Goal: Transaction & Acquisition: Book appointment/travel/reservation

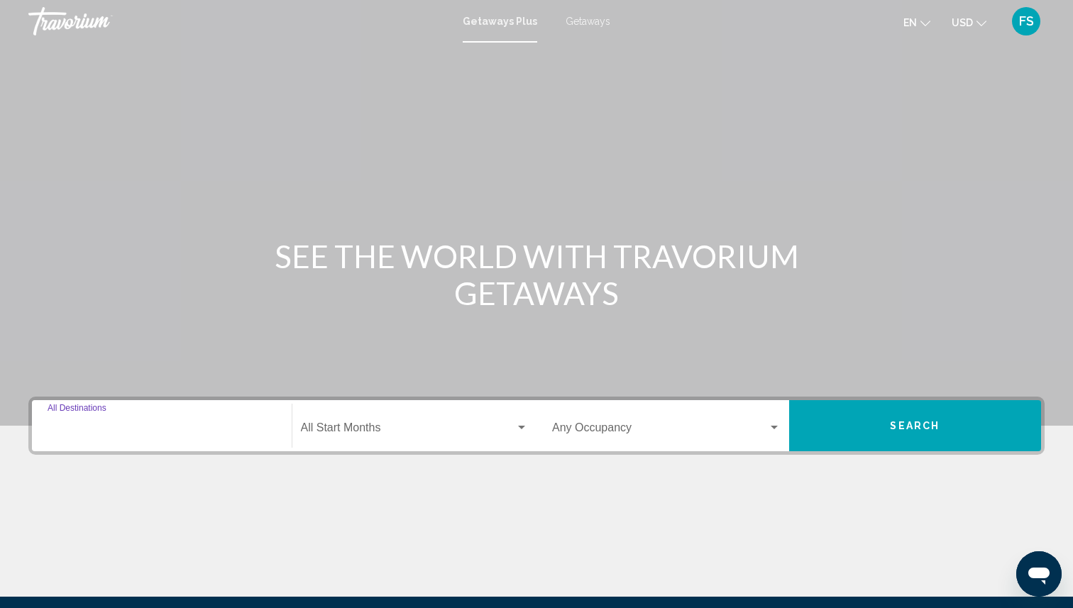
click at [103, 424] on input "Destination All Destinations" at bounding box center [162, 430] width 229 height 13
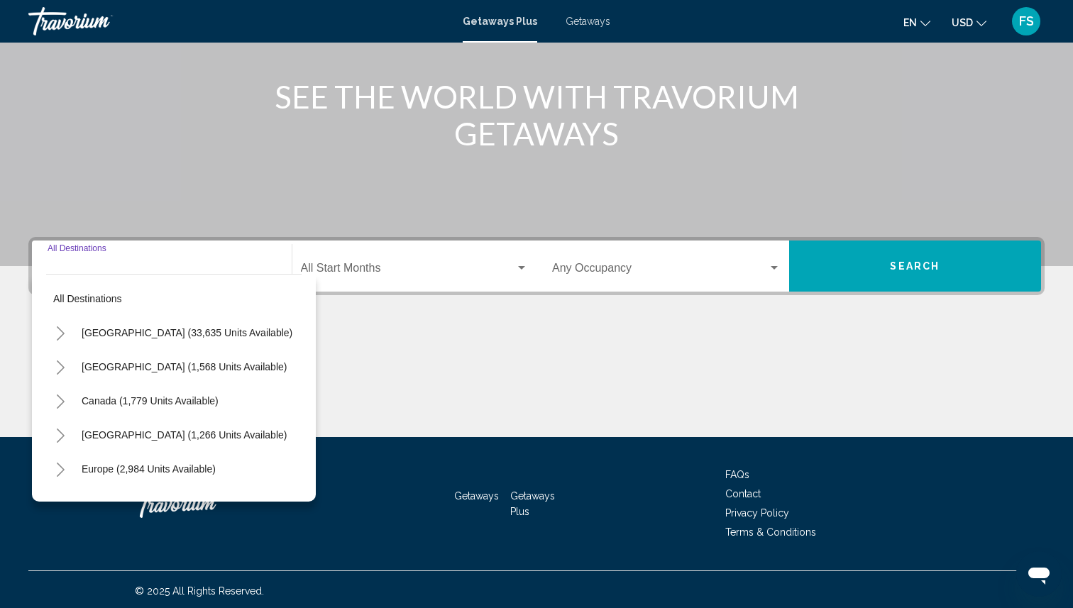
scroll to position [163, 0]
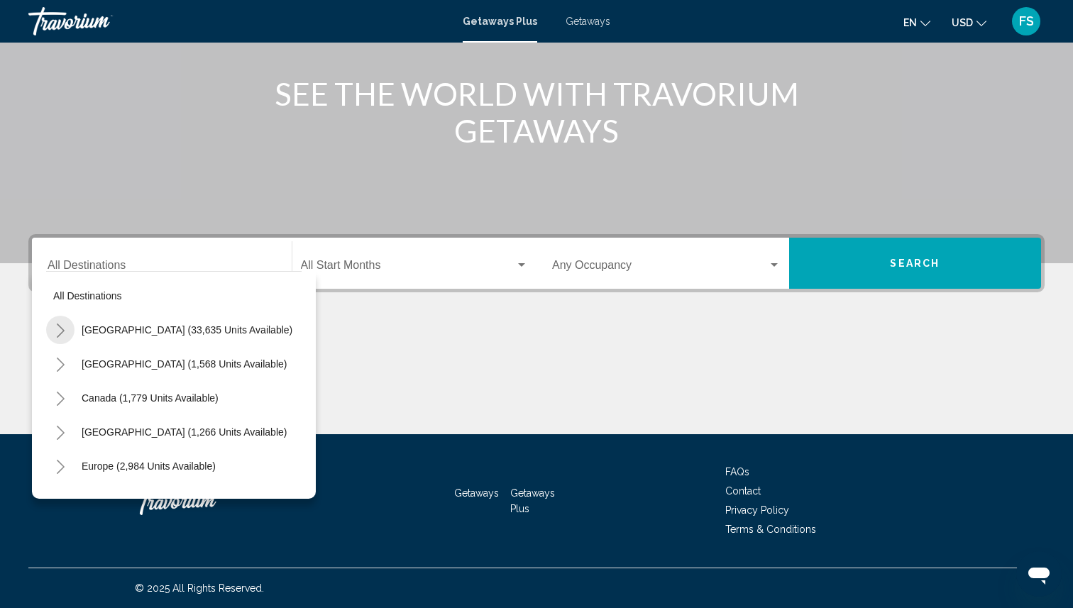
click at [60, 336] on icon "Toggle United States (33,635 units available)" at bounding box center [60, 331] width 11 height 14
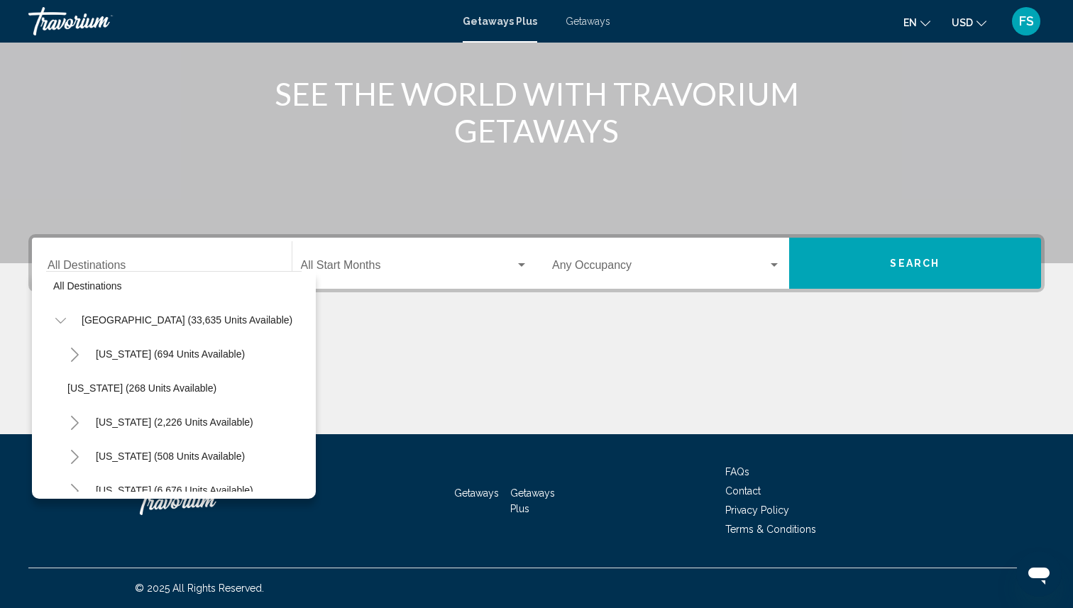
scroll to position [11, 0]
click at [78, 426] on icon "Toggle California (2,226 units available)" at bounding box center [75, 422] width 11 height 14
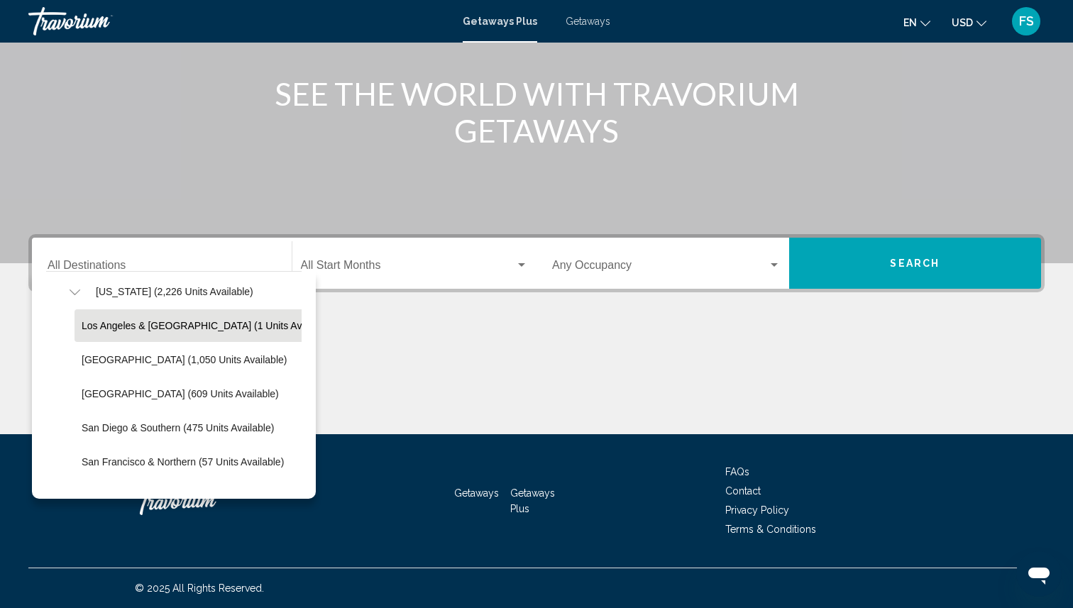
scroll to position [150, 0]
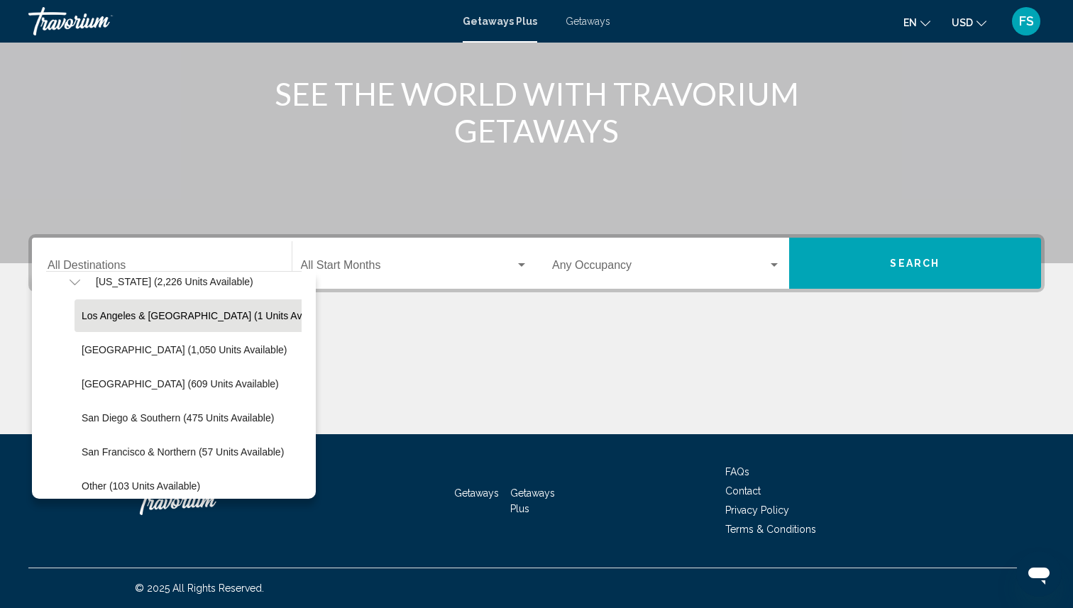
click at [121, 451] on span "San Francisco & Northern (57 units available)" at bounding box center [183, 451] width 202 height 11
type input "**********"
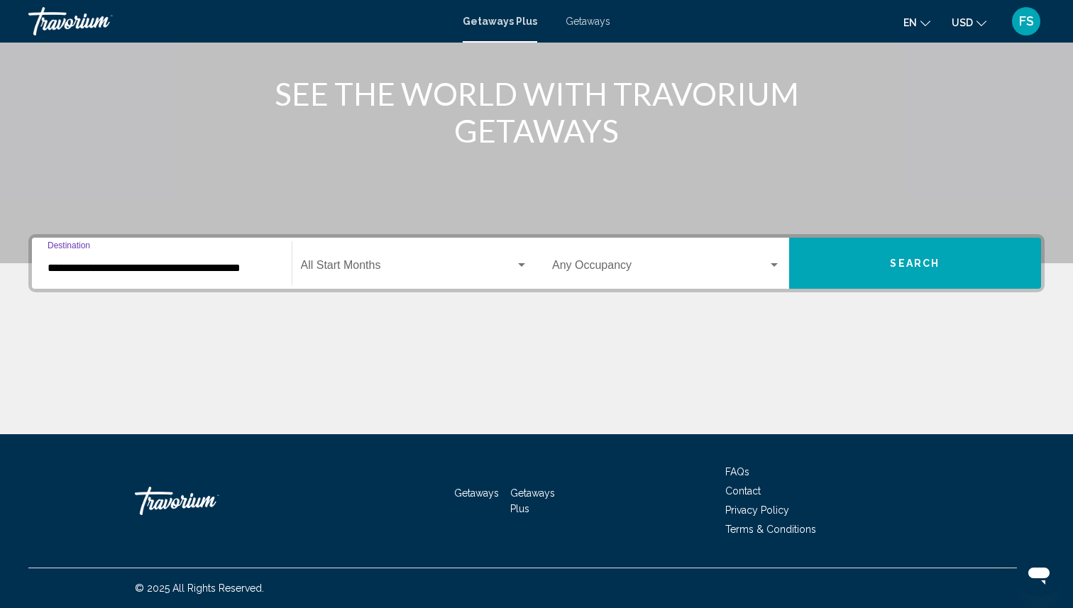
click at [363, 264] on span "Search widget" at bounding box center [408, 268] width 215 height 13
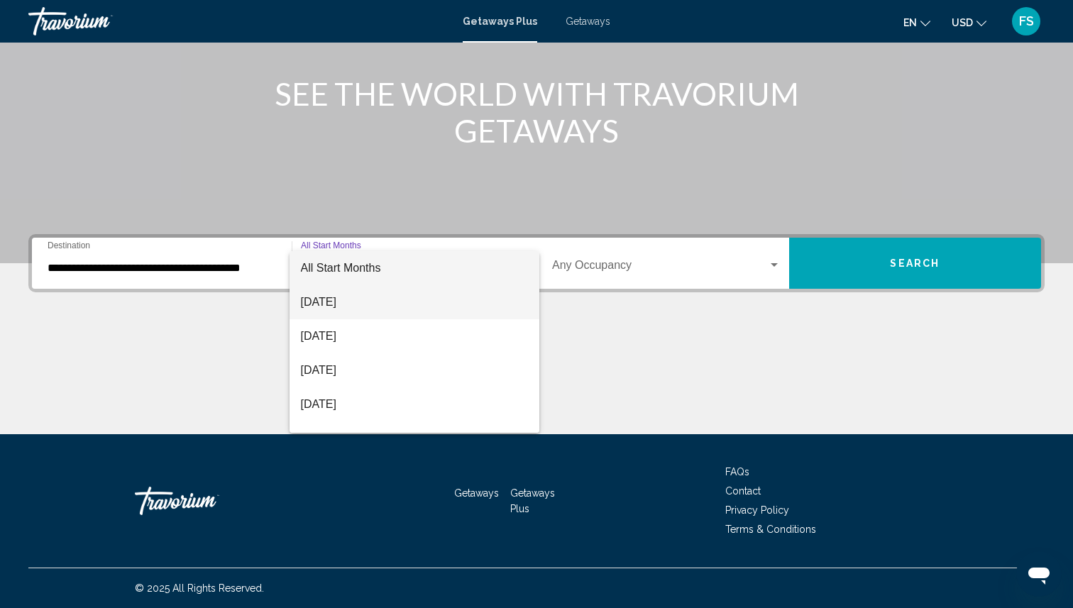
click at [357, 300] on span "[DATE]" at bounding box center [415, 302] width 228 height 34
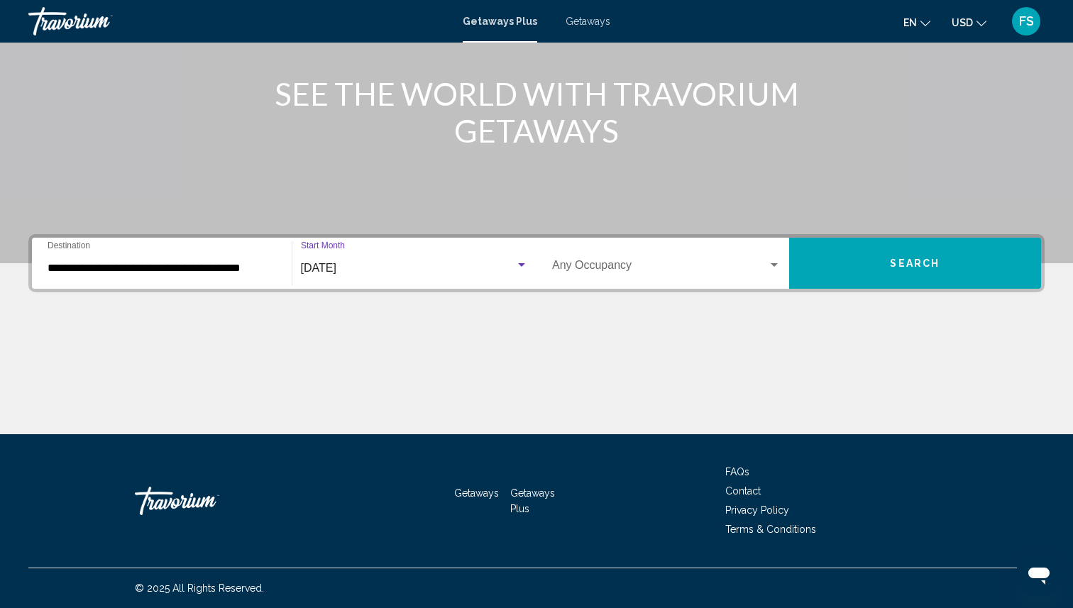
click at [871, 265] on button "Search" at bounding box center [915, 263] width 253 height 51
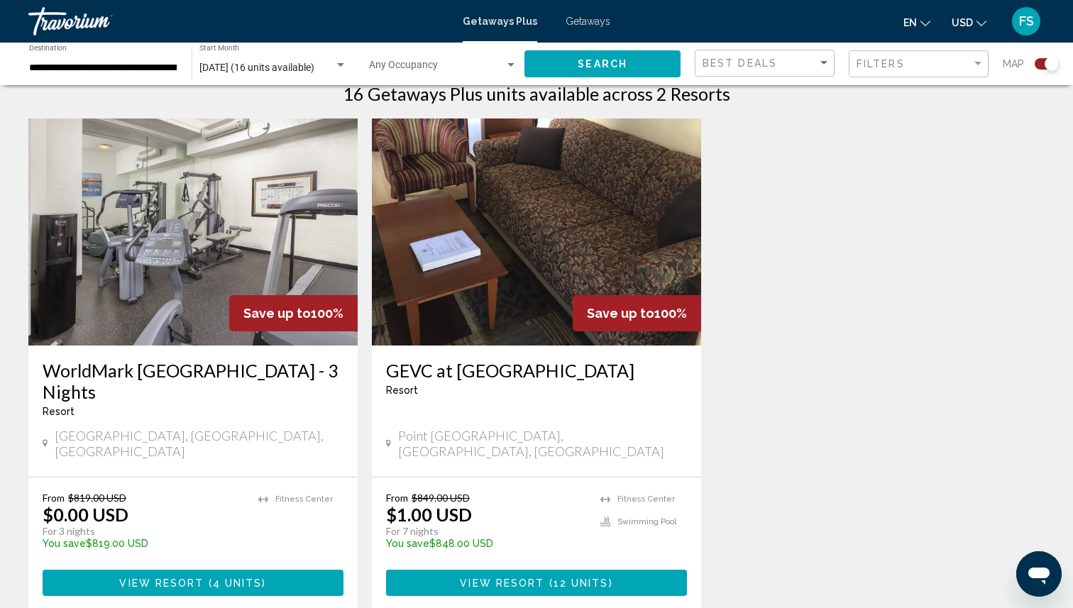
scroll to position [471, 0]
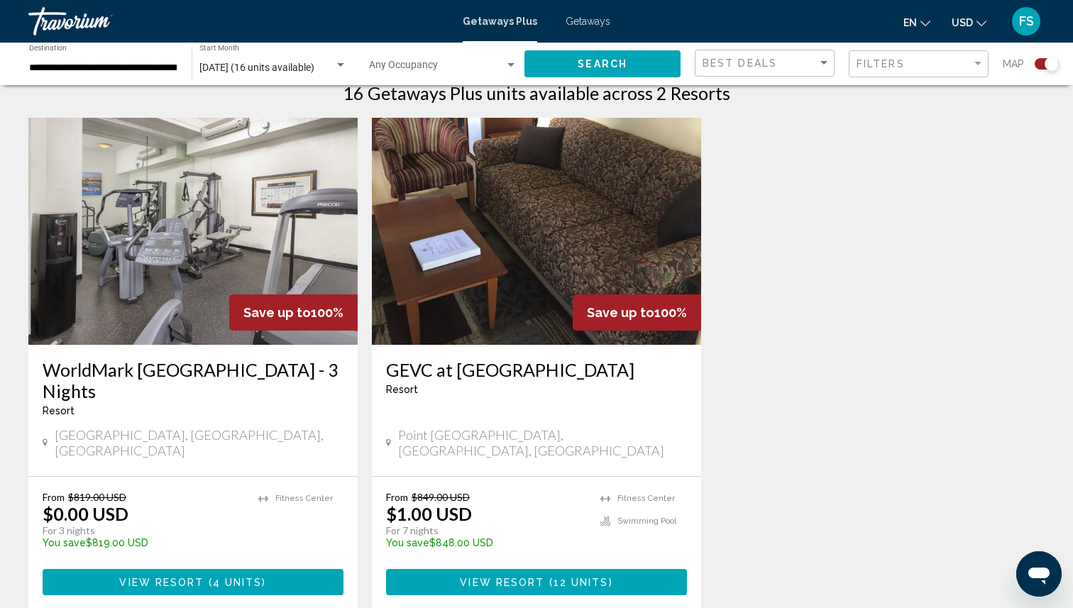
click at [221, 577] on span "4 units" at bounding box center [238, 582] width 50 height 11
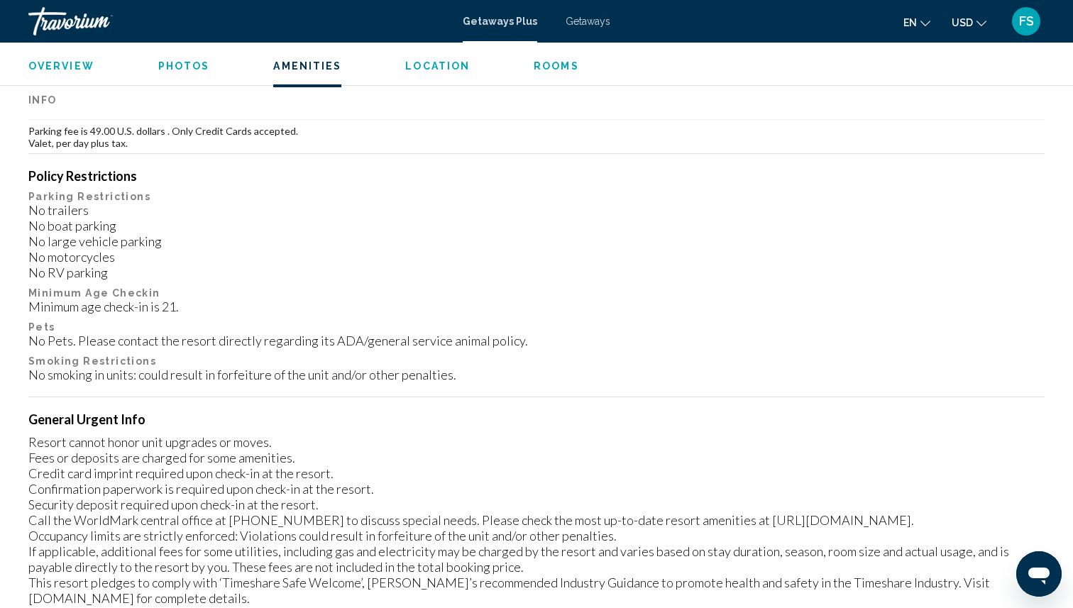
scroll to position [913, 0]
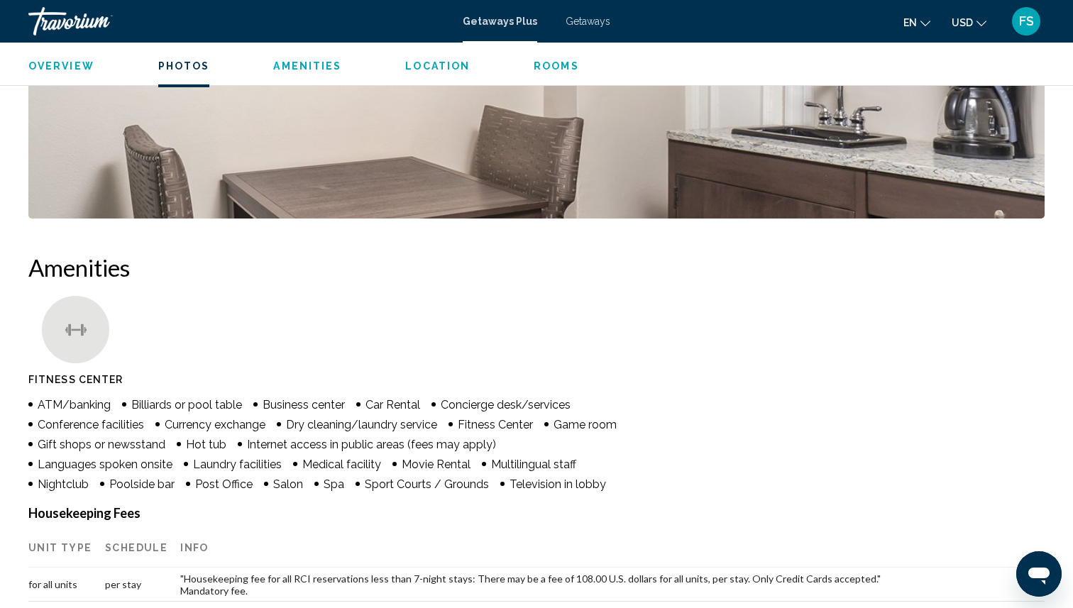
click at [585, 18] on span "Getaways" at bounding box center [588, 21] width 45 height 11
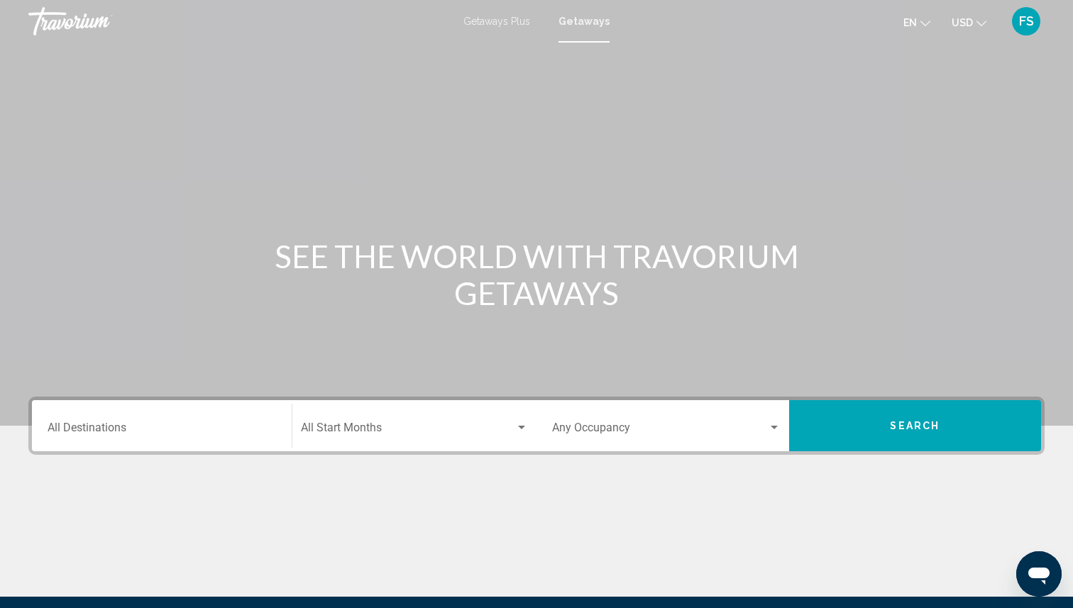
click at [131, 451] on mat-form-field "Destination All Destinations" at bounding box center [162, 426] width 246 height 50
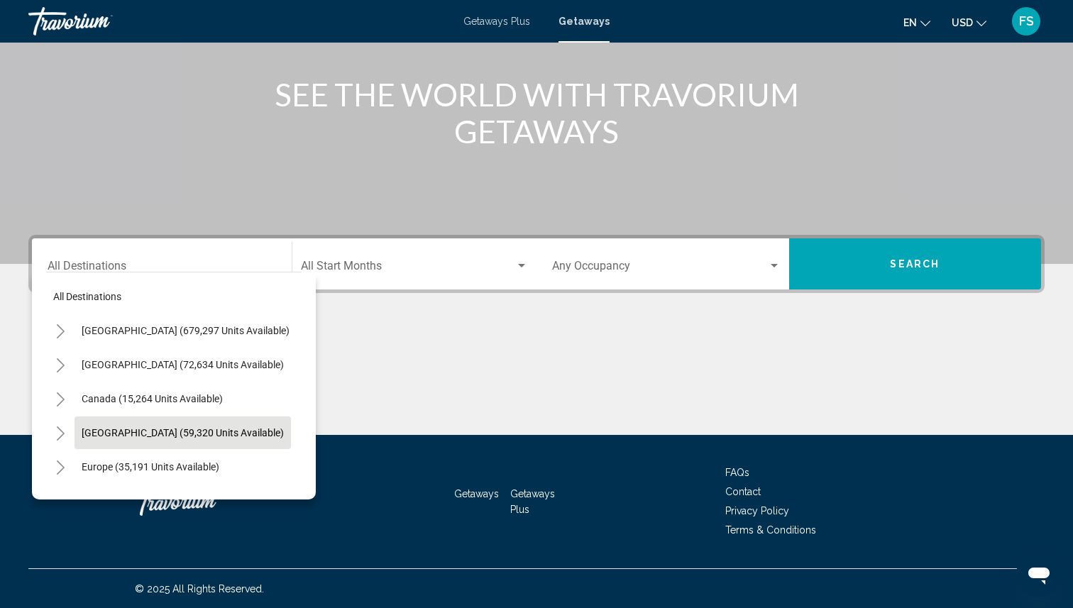
scroll to position [163, 0]
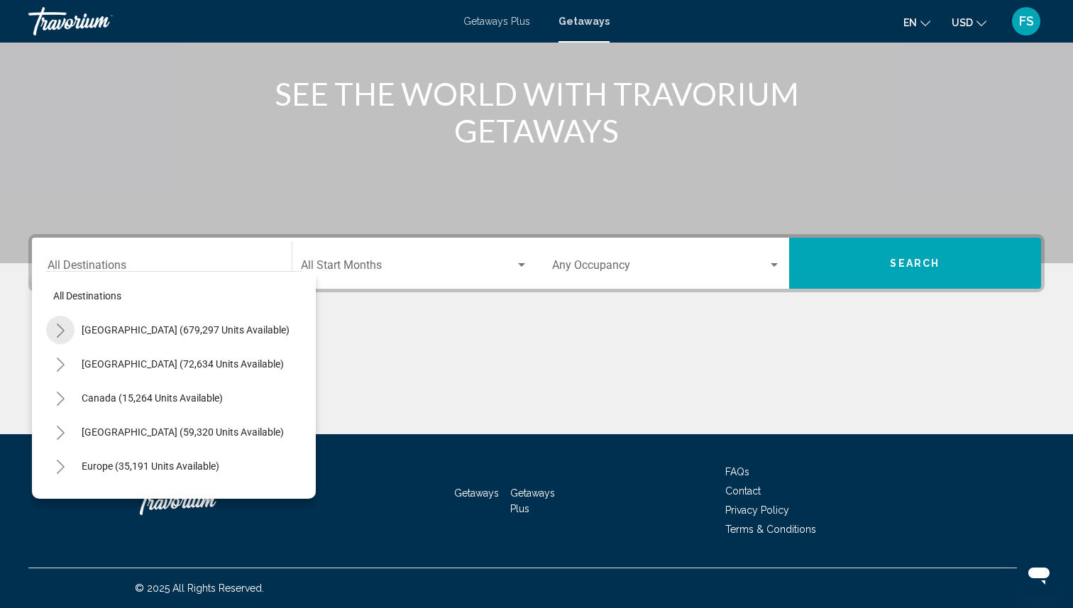
click at [58, 327] on icon "Toggle United States (679,297 units available)" at bounding box center [60, 331] width 11 height 14
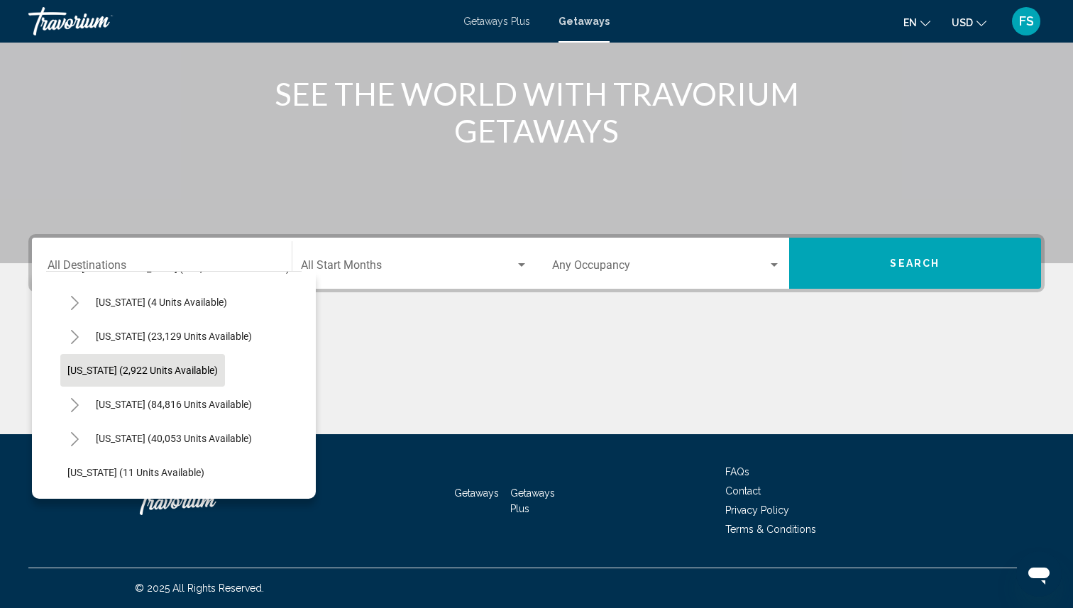
scroll to position [72, 0]
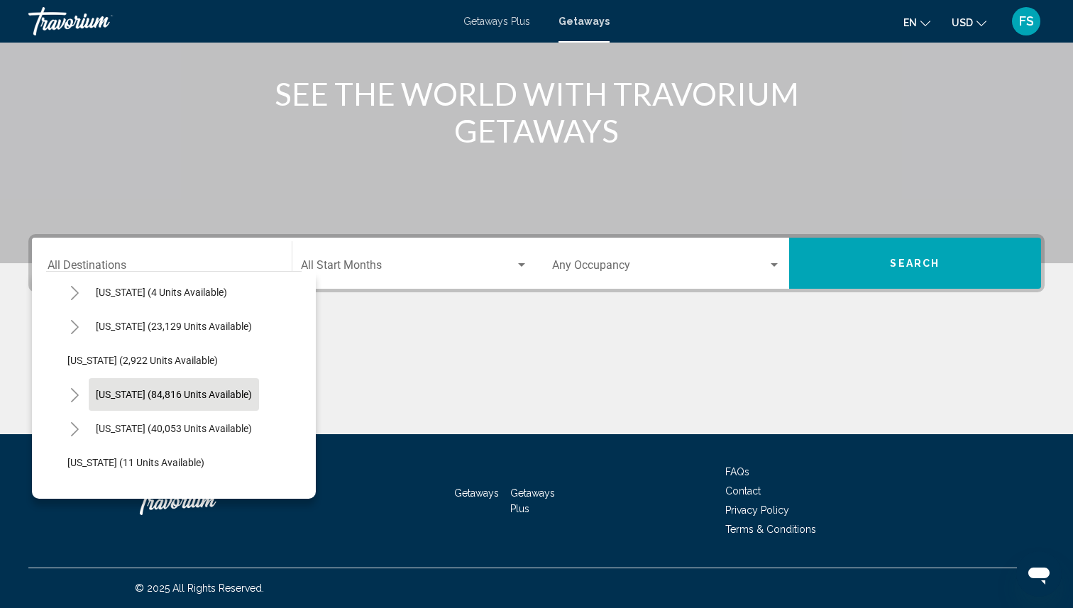
click at [116, 395] on span "[US_STATE] (84,816 units available)" at bounding box center [174, 394] width 156 height 11
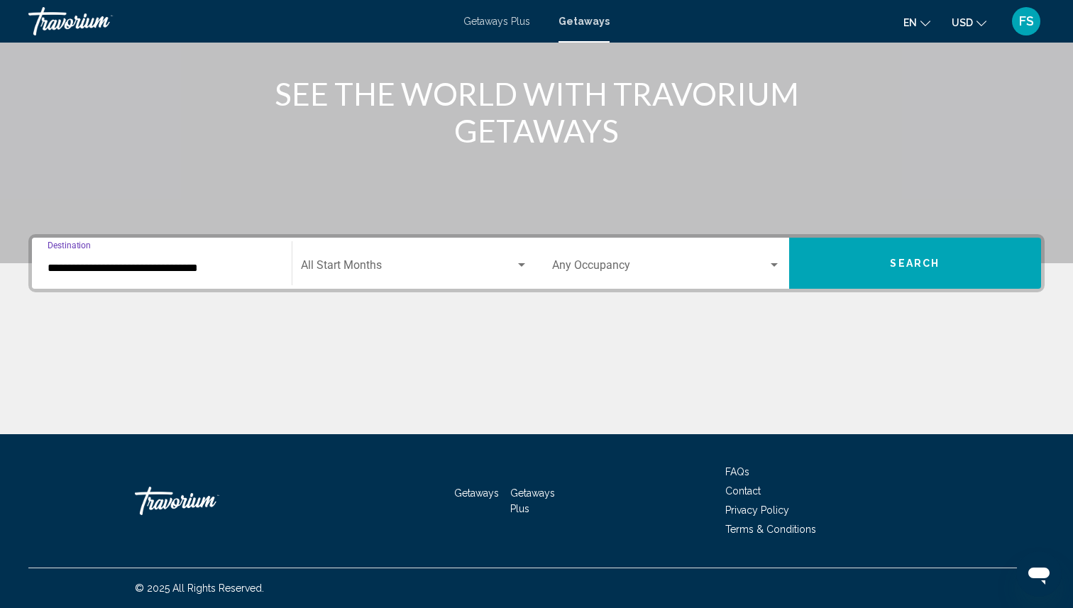
click at [94, 265] on input "**********" at bounding box center [162, 268] width 229 height 13
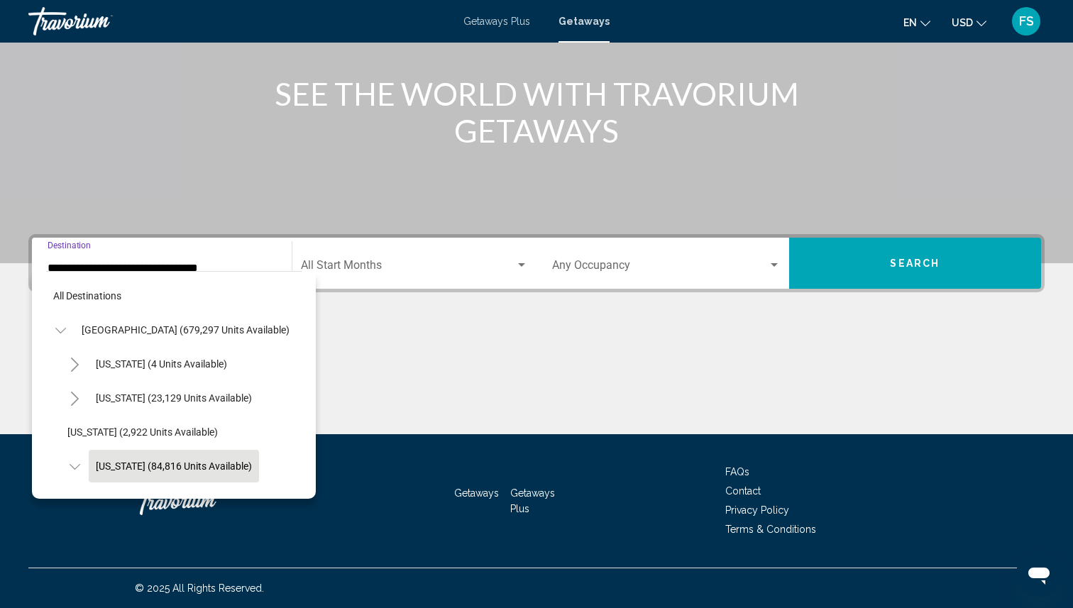
scroll to position [84, 0]
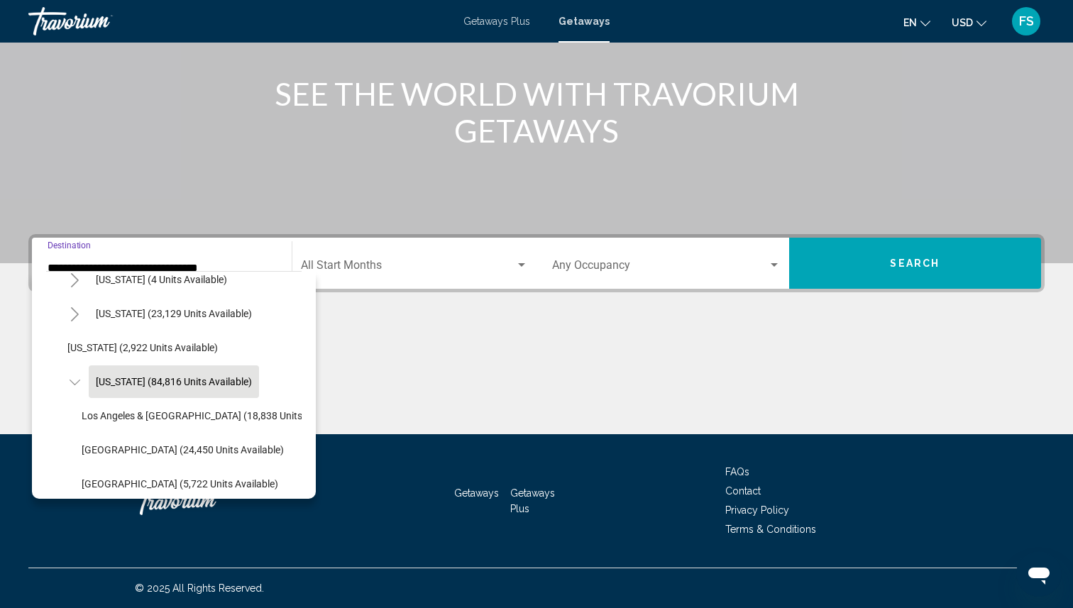
click at [94, 265] on input "**********" at bounding box center [162, 268] width 229 height 13
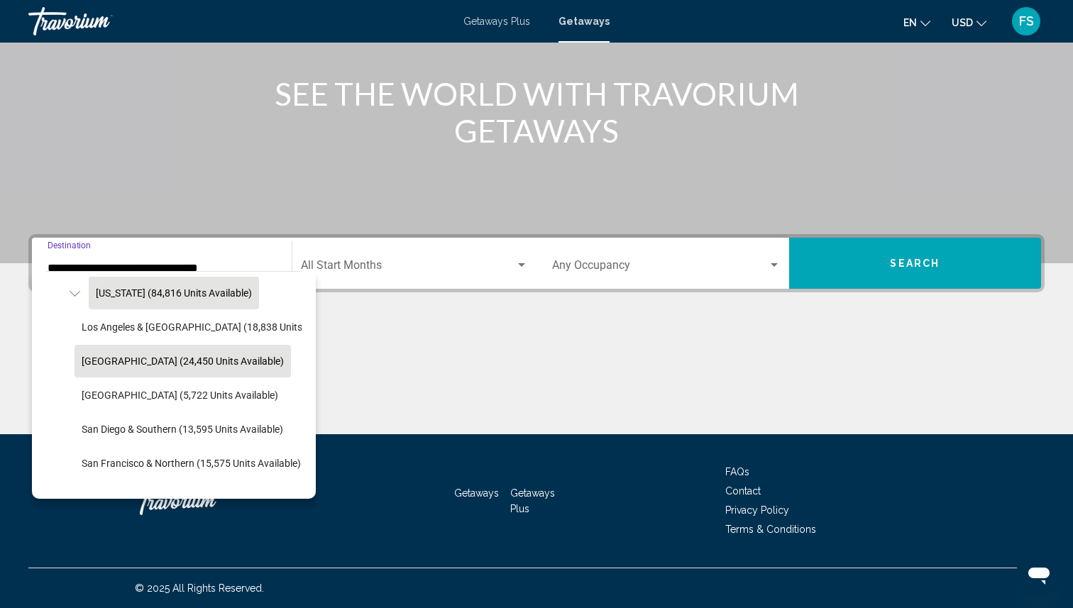
scroll to position [175, 0]
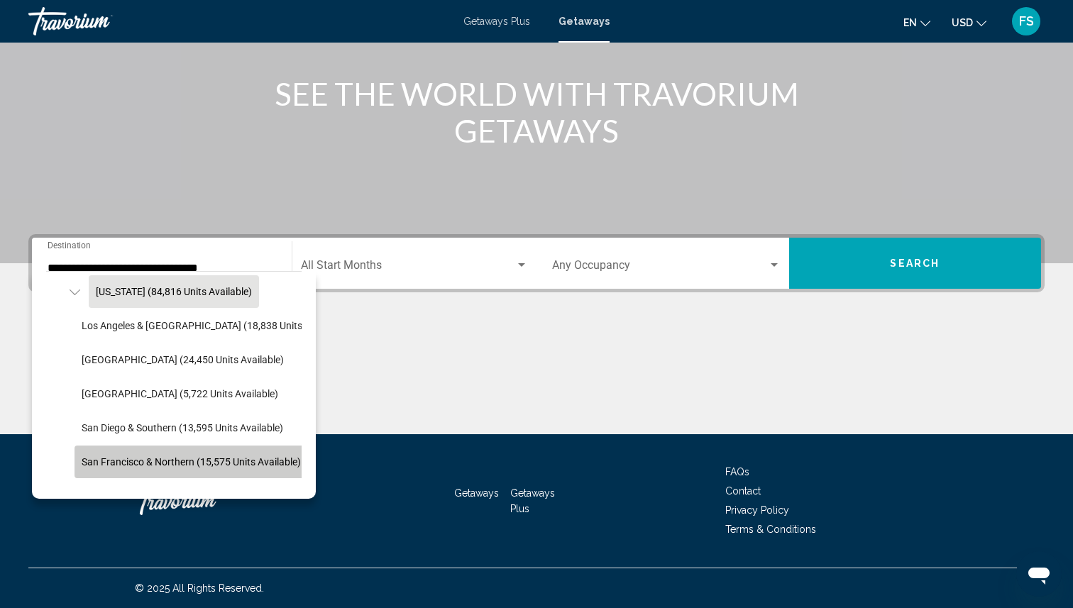
click at [121, 459] on span "San Francisco & Northern (15,575 units available)" at bounding box center [191, 461] width 219 height 11
type input "**********"
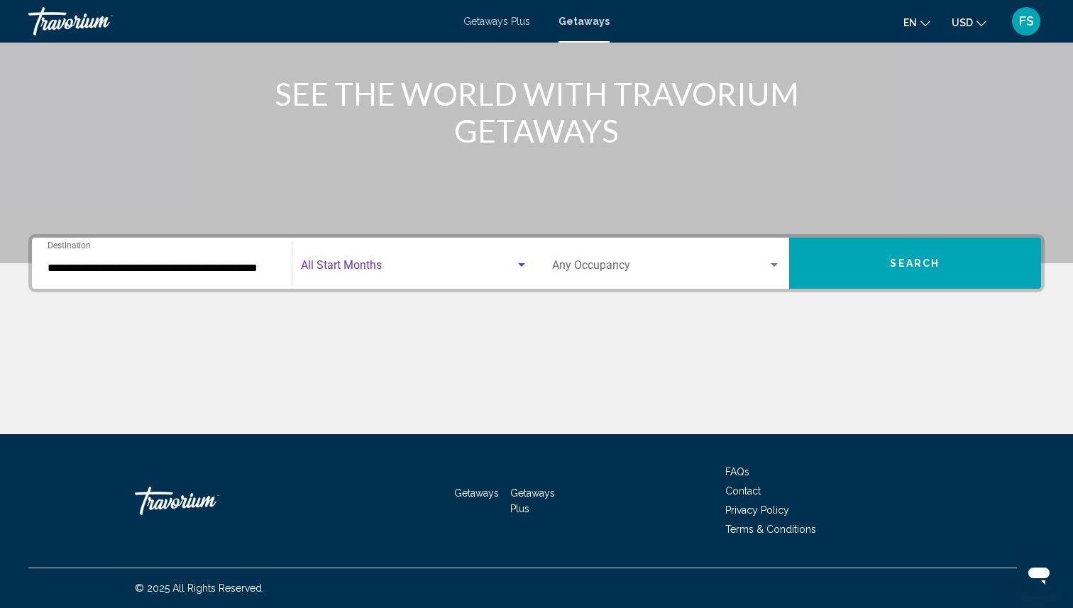
scroll to position [0, 0]
click at [374, 268] on span "Search widget" at bounding box center [408, 268] width 215 height 13
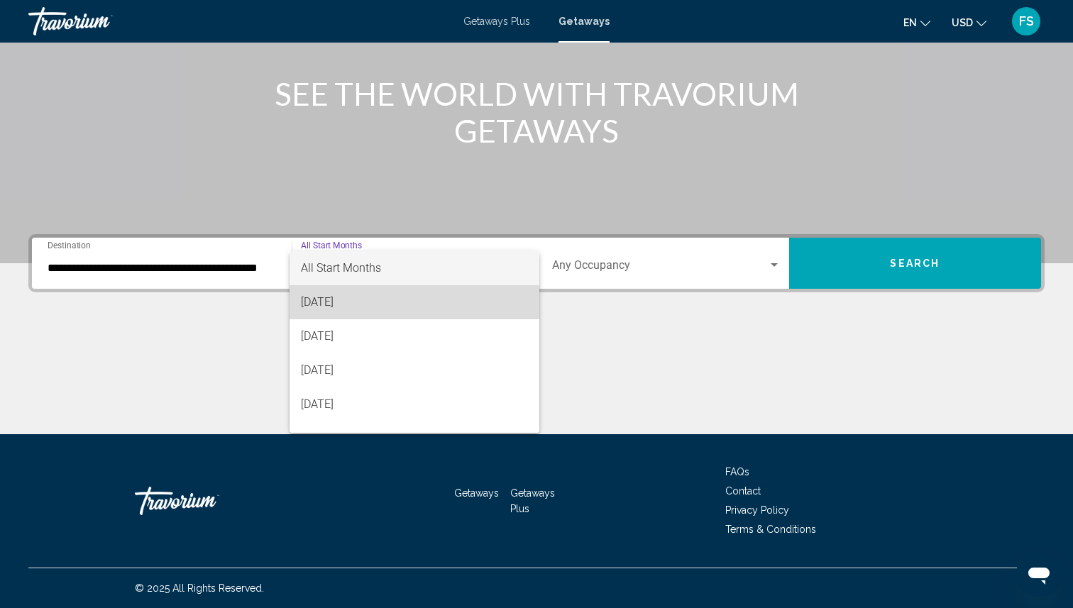
click at [371, 300] on span "[DATE]" at bounding box center [415, 302] width 228 height 34
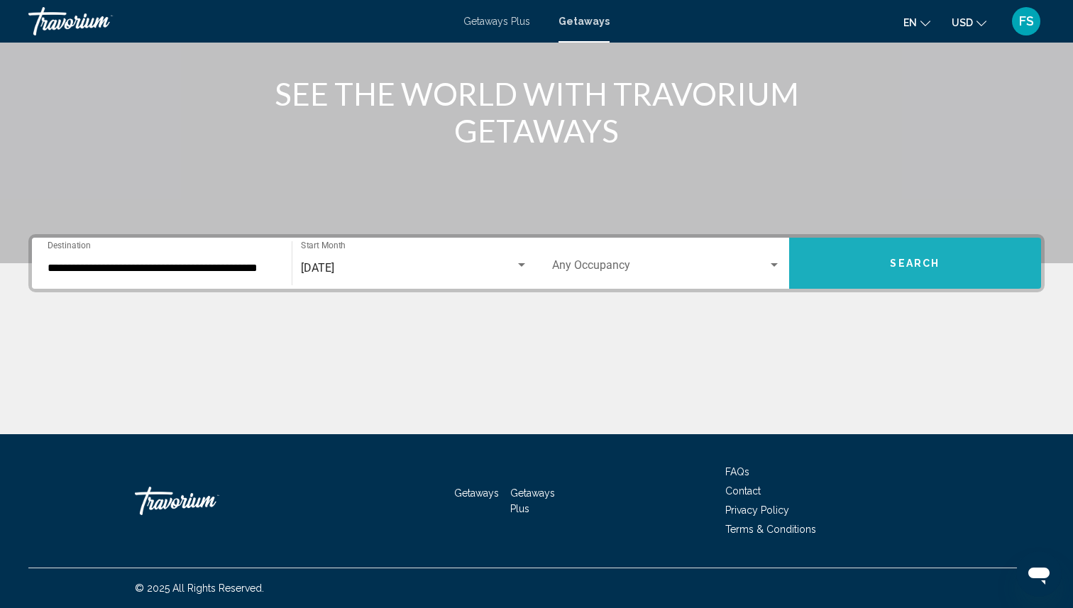
click at [842, 268] on button "Search" at bounding box center [915, 263] width 253 height 51
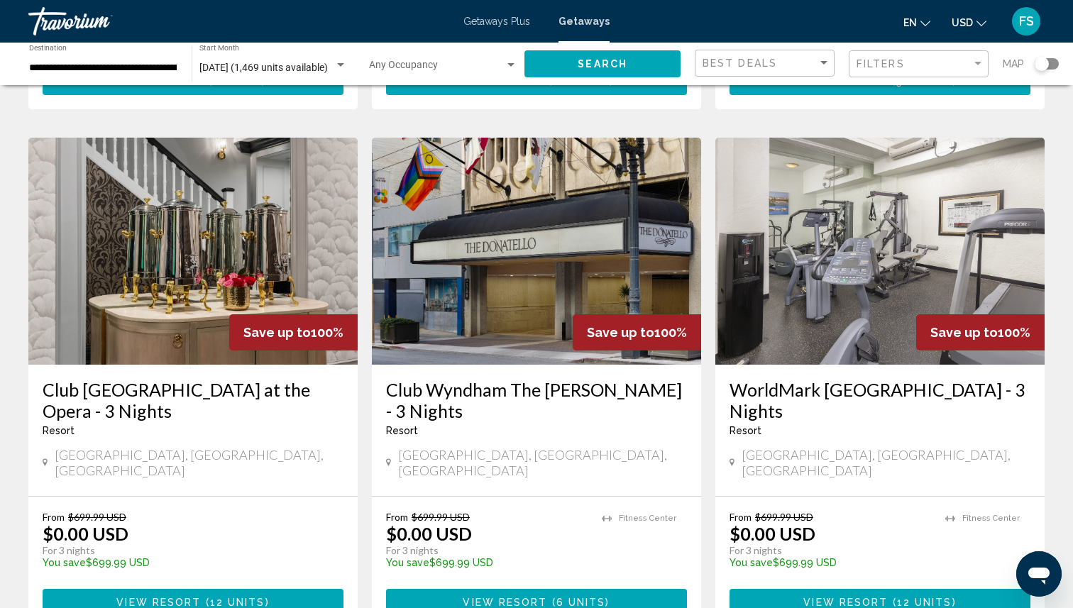
scroll to position [1080, 0]
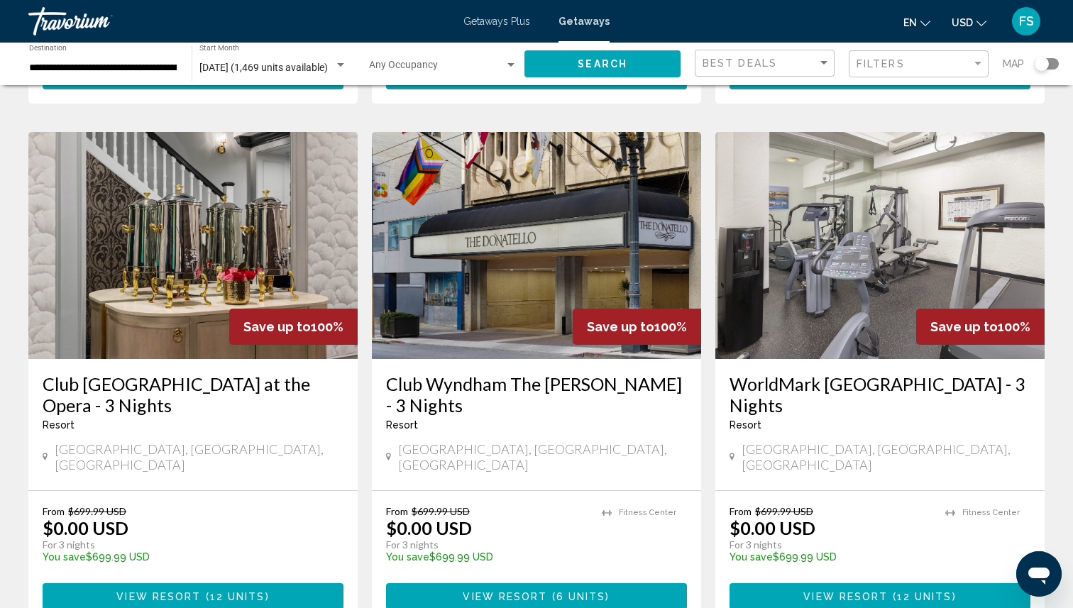
click at [193, 591] on span "View Resort" at bounding box center [158, 596] width 84 height 11
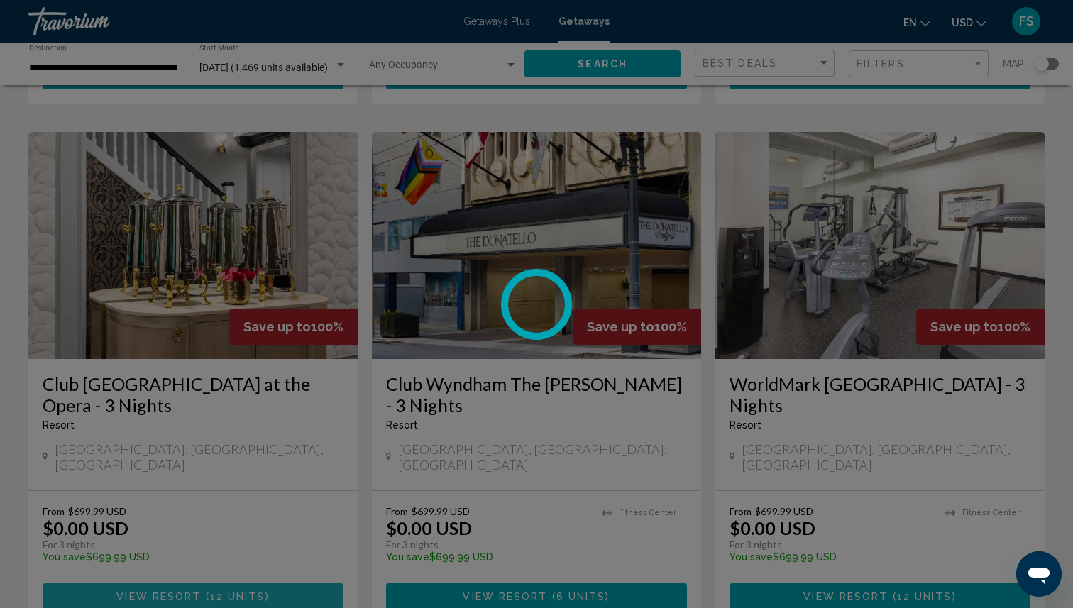
click at [193, 530] on div at bounding box center [536, 304] width 1073 height 608
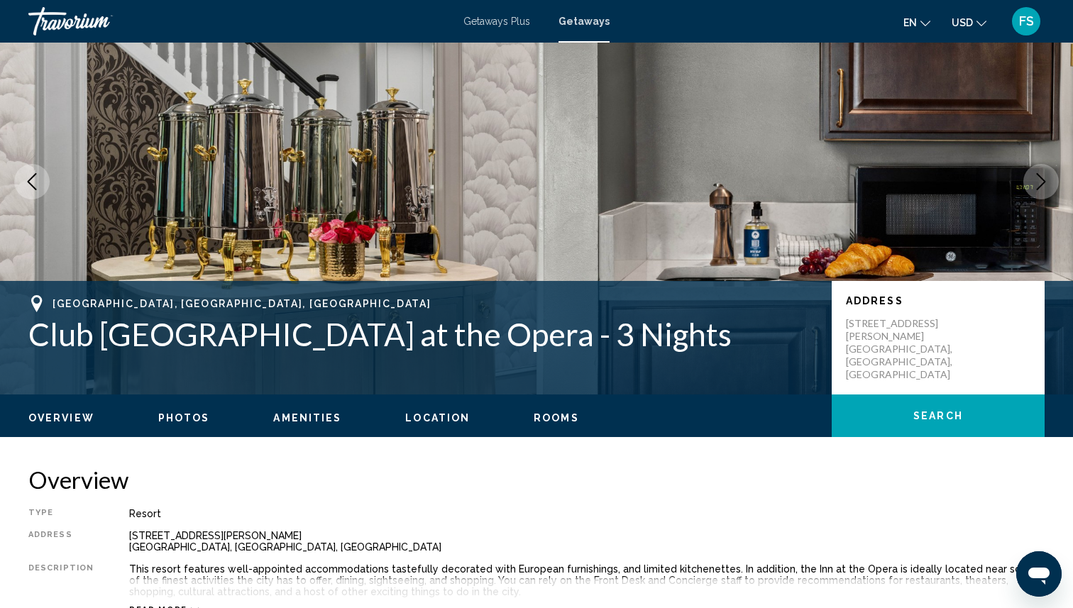
scroll to position [42, 0]
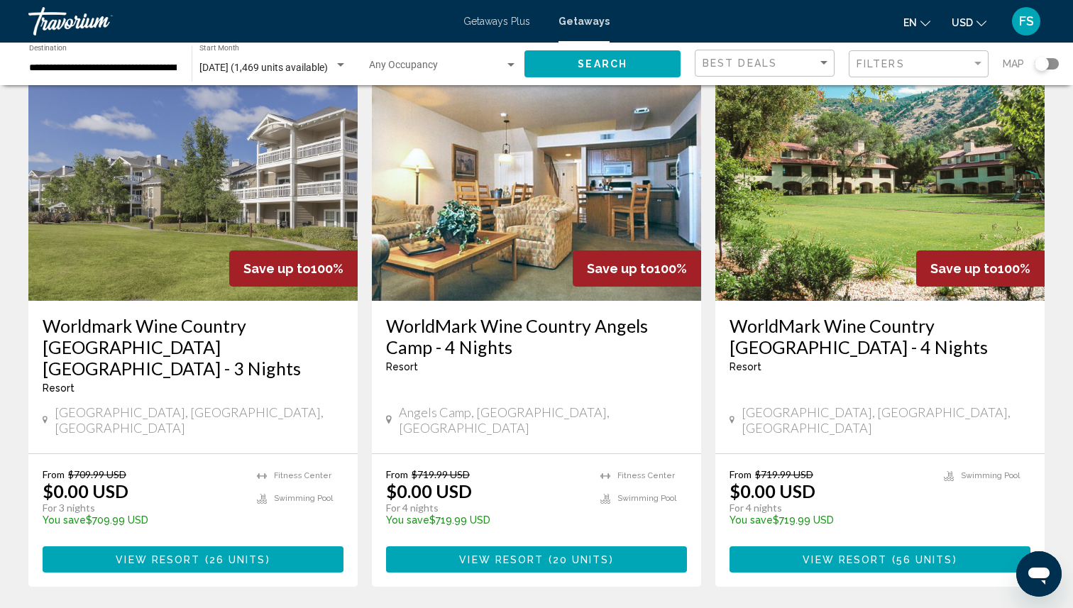
scroll to position [1658, 0]
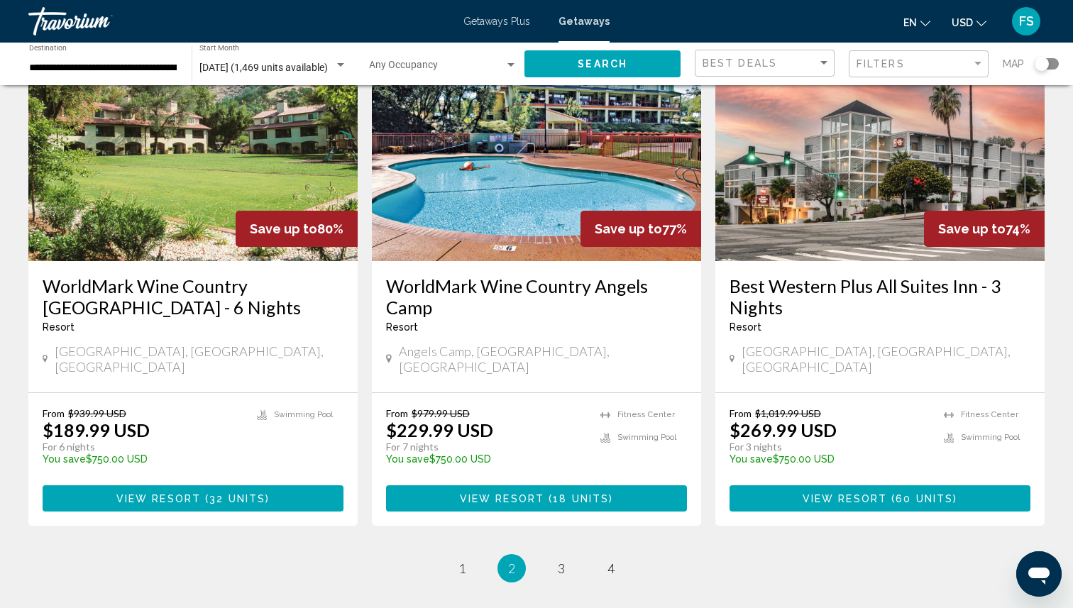
scroll to position [1721, 0]
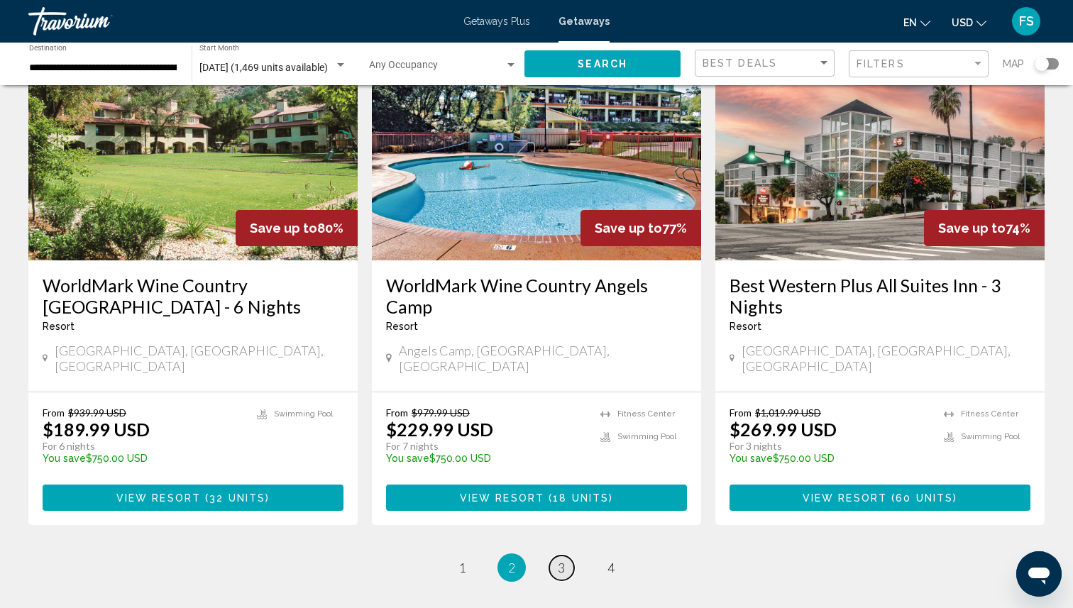
click at [559, 560] on span "3" at bounding box center [561, 568] width 7 height 16
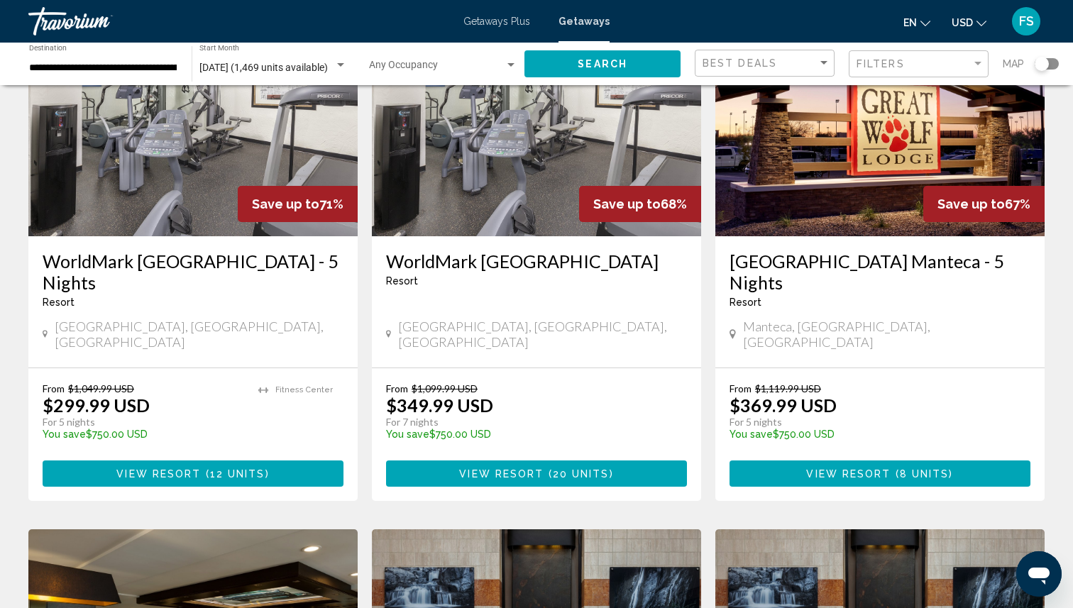
scroll to position [148, 0]
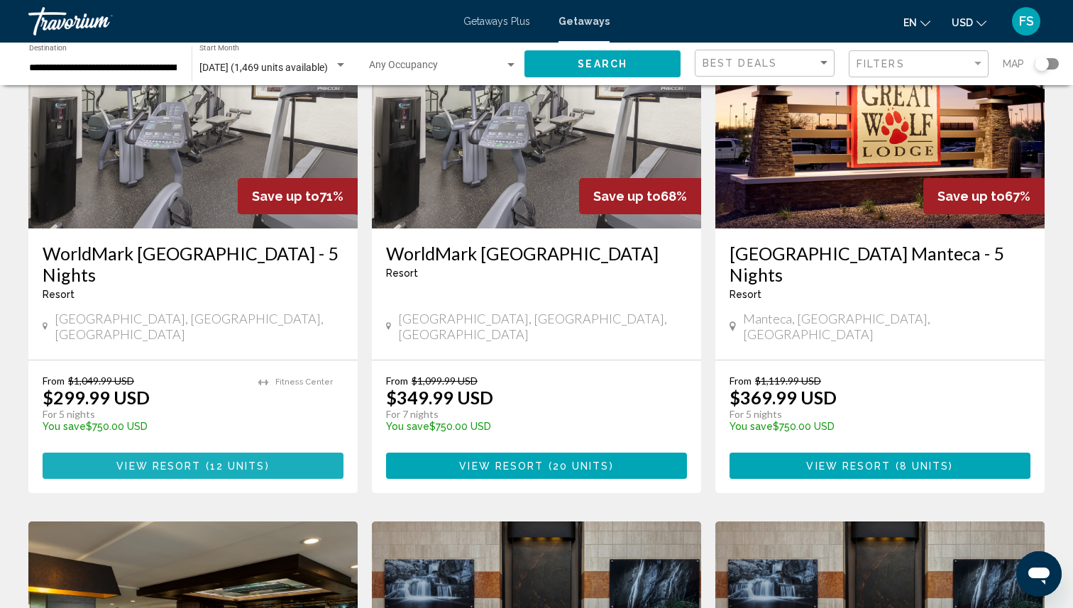
click at [215, 461] on span "12 units" at bounding box center [237, 466] width 55 height 11
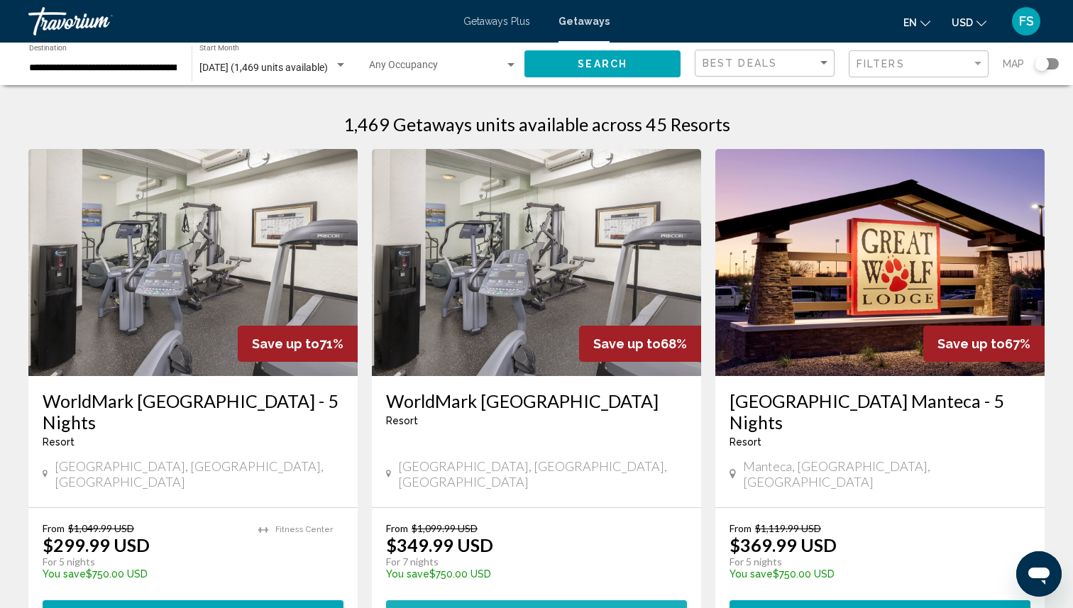
click at [508, 608] on span "View Resort" at bounding box center [501, 613] width 84 height 11
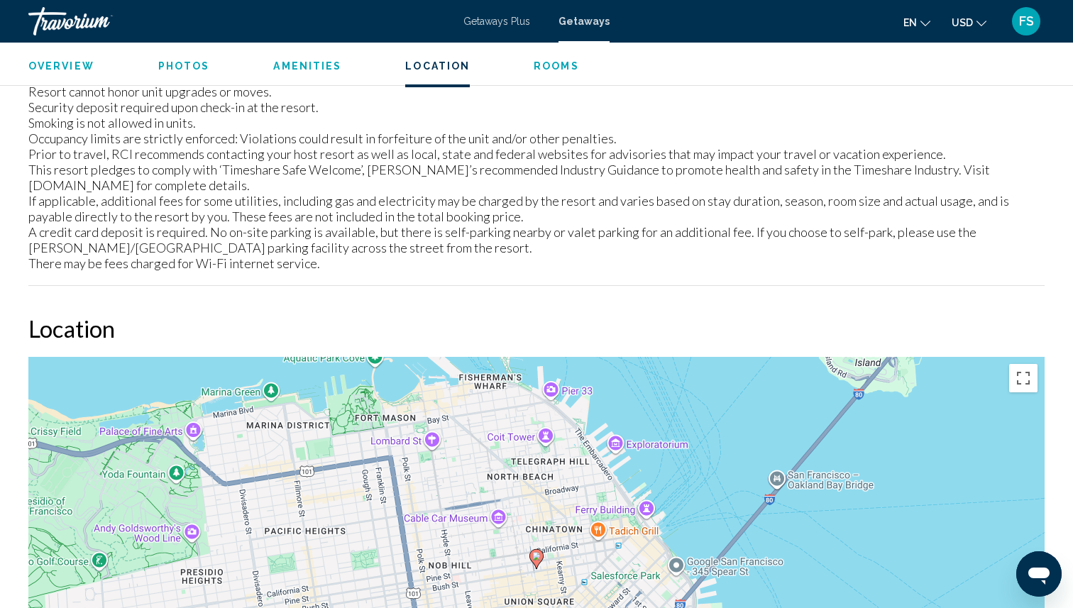
scroll to position [1611, 0]
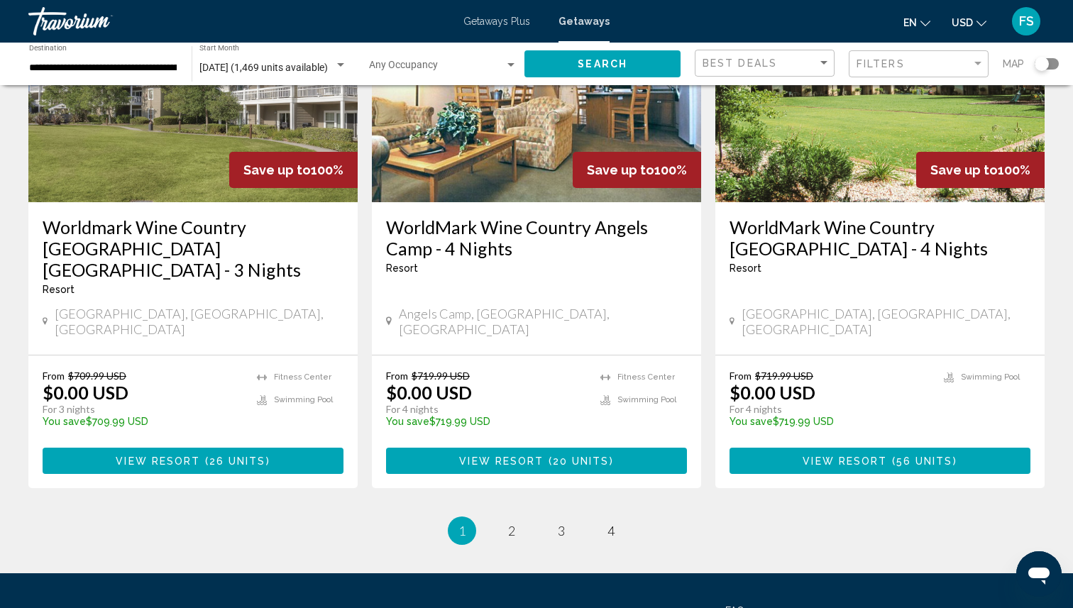
scroll to position [1766, 0]
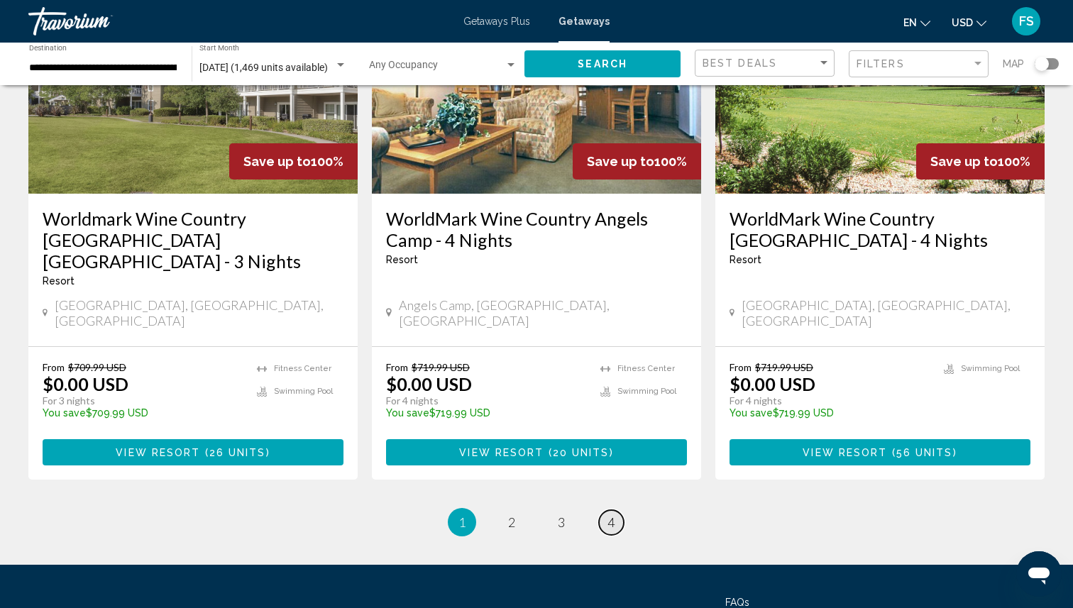
click at [618, 510] on link "page 4" at bounding box center [611, 522] width 25 height 25
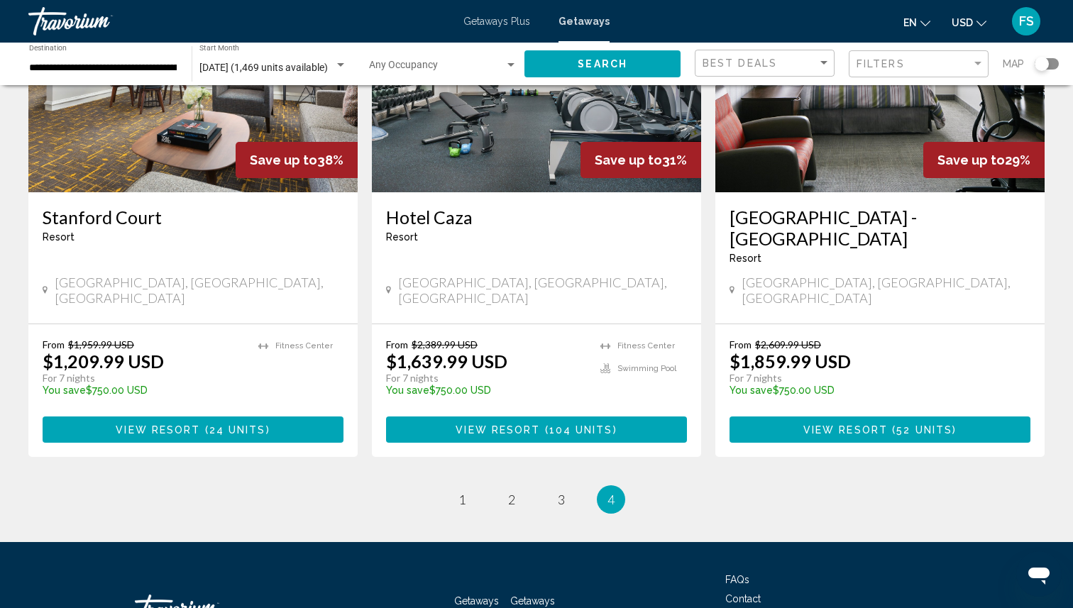
scroll to position [1263, 0]
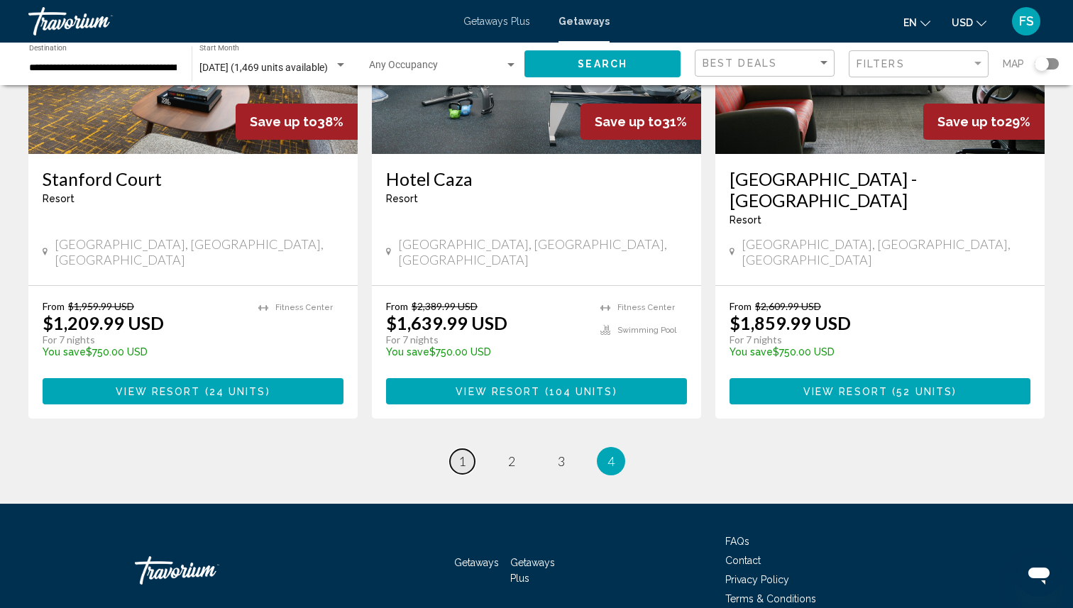
click at [463, 454] on span "1" at bounding box center [462, 462] width 7 height 16
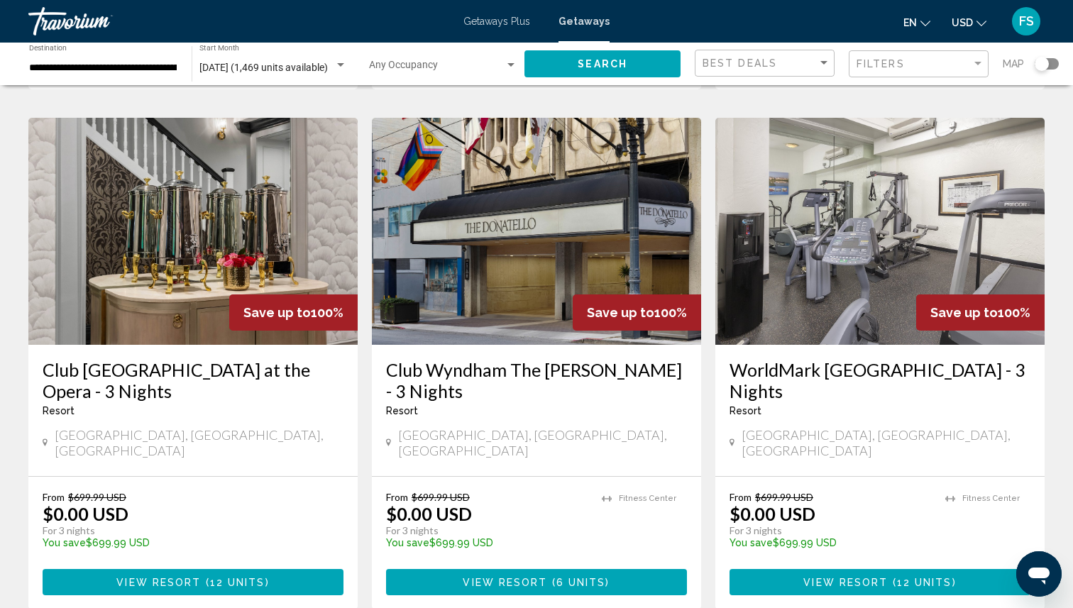
scroll to position [1097, 0]
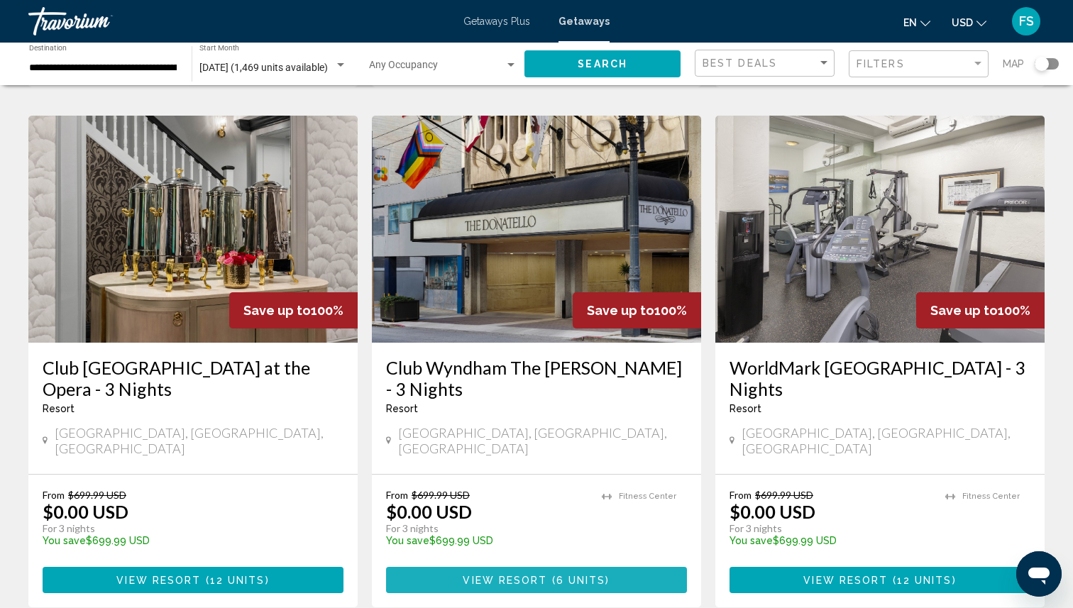
click at [574, 575] on span "6 units" at bounding box center [581, 580] width 50 height 11
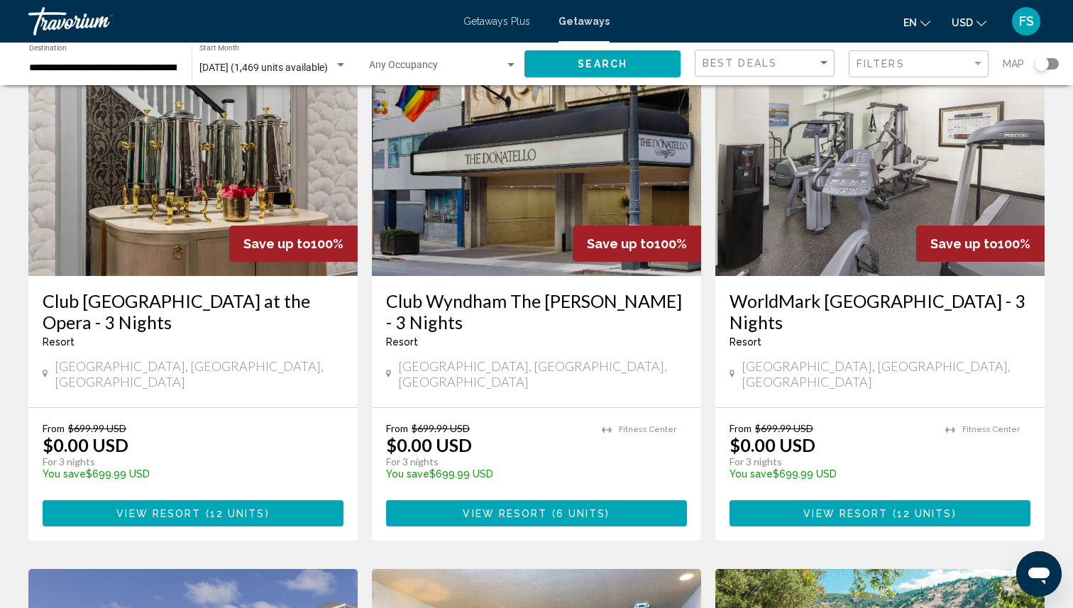
scroll to position [1165, 0]
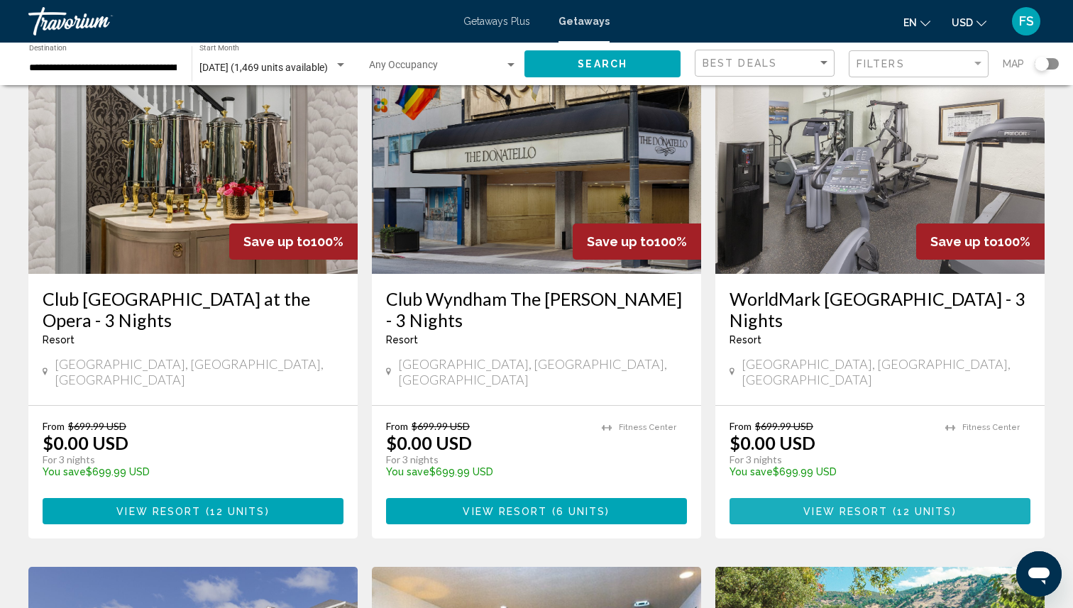
click at [830, 506] on span "View Resort" at bounding box center [845, 511] width 84 height 11
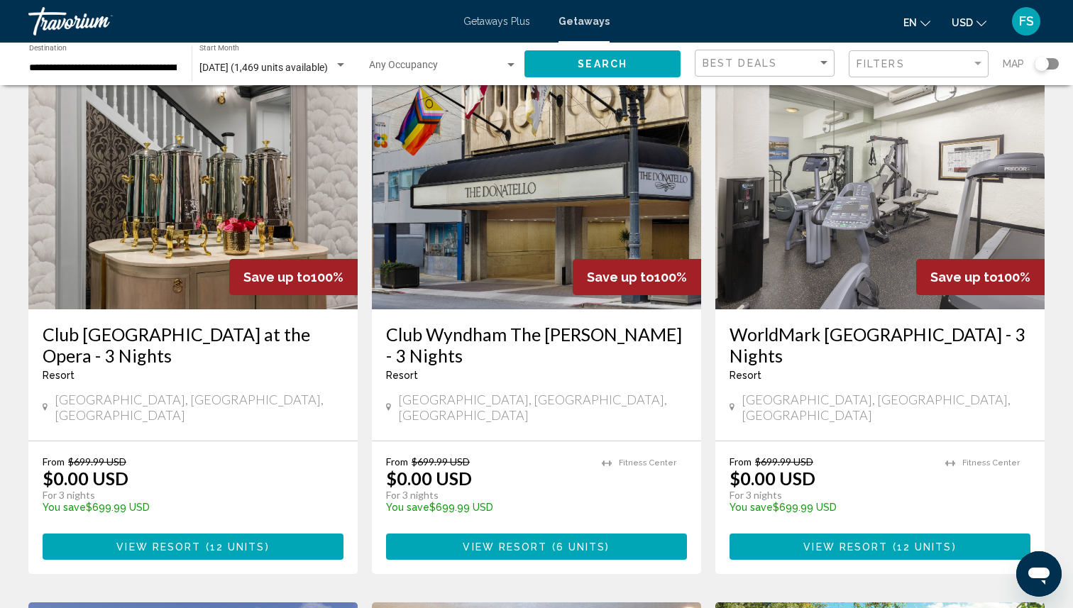
scroll to position [1126, 0]
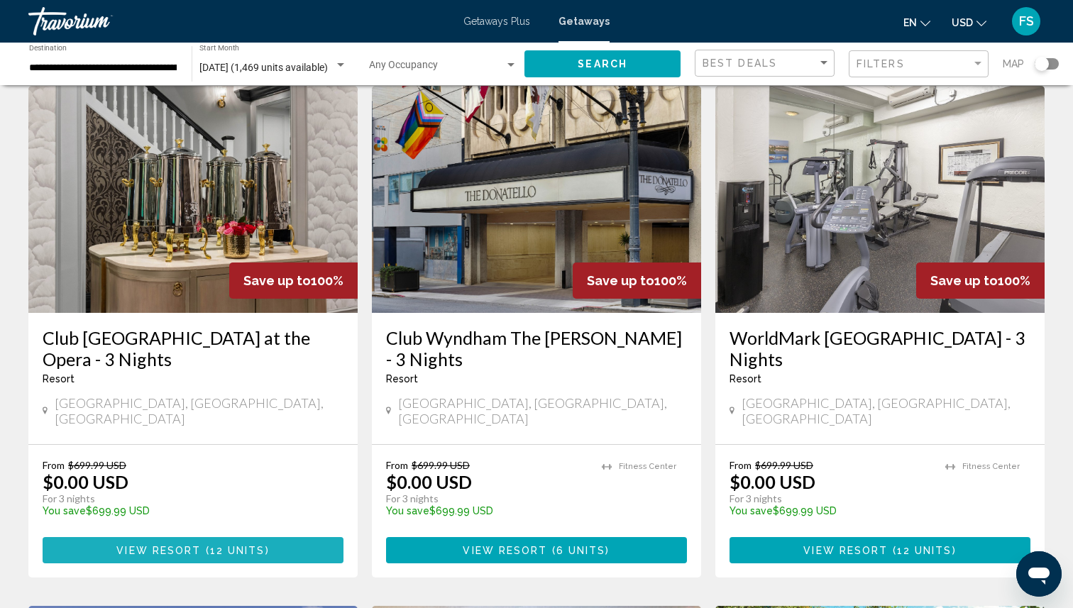
click at [218, 545] on span "12 units" at bounding box center [237, 550] width 55 height 11
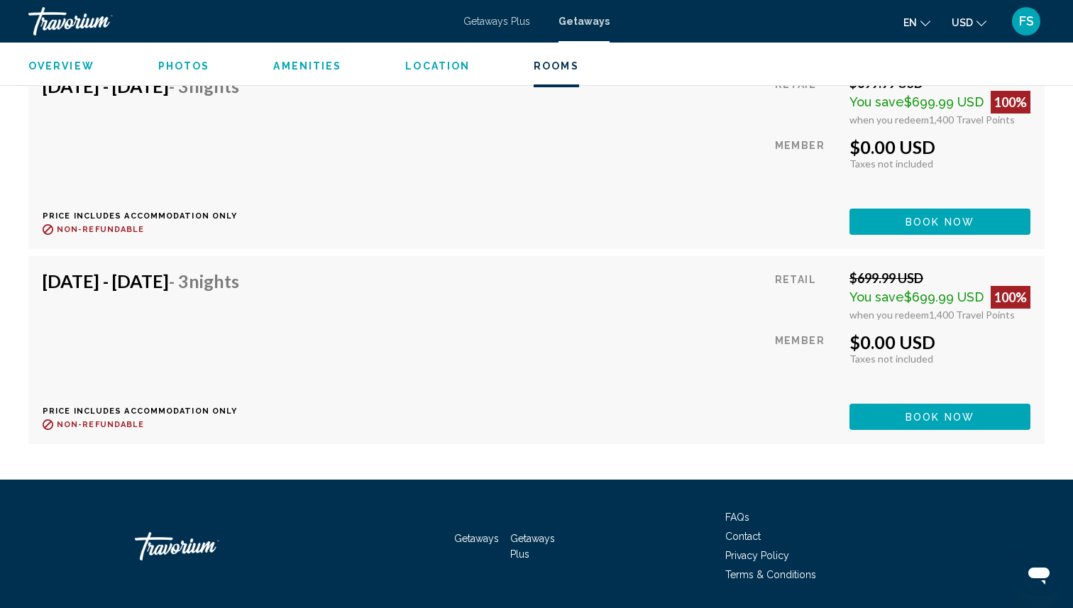
scroll to position [2943, 0]
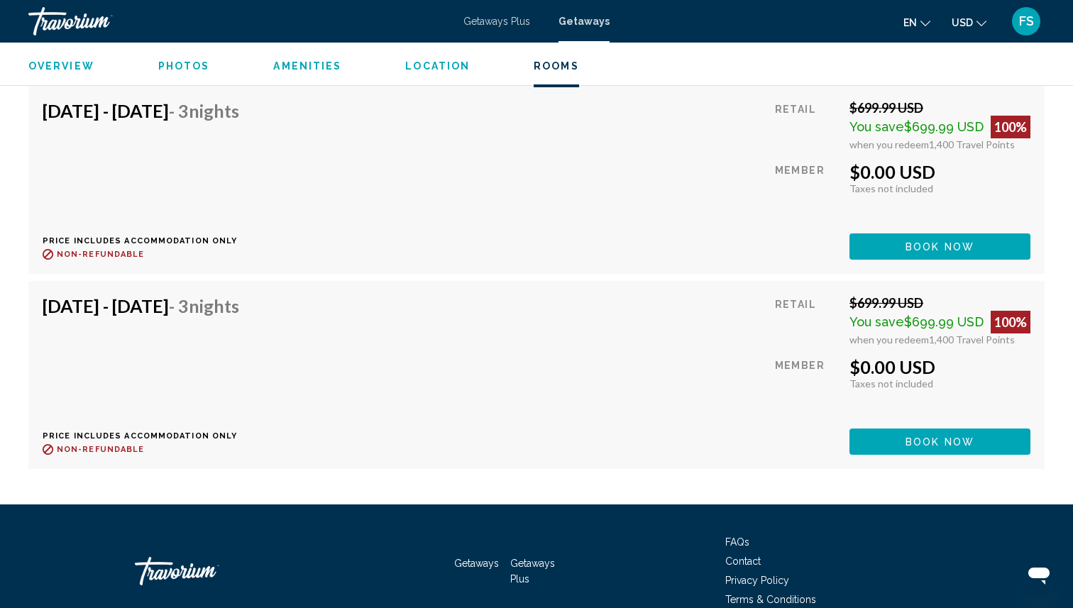
click at [958, 57] on span "Book now" at bounding box center [940, 51] width 69 height 11
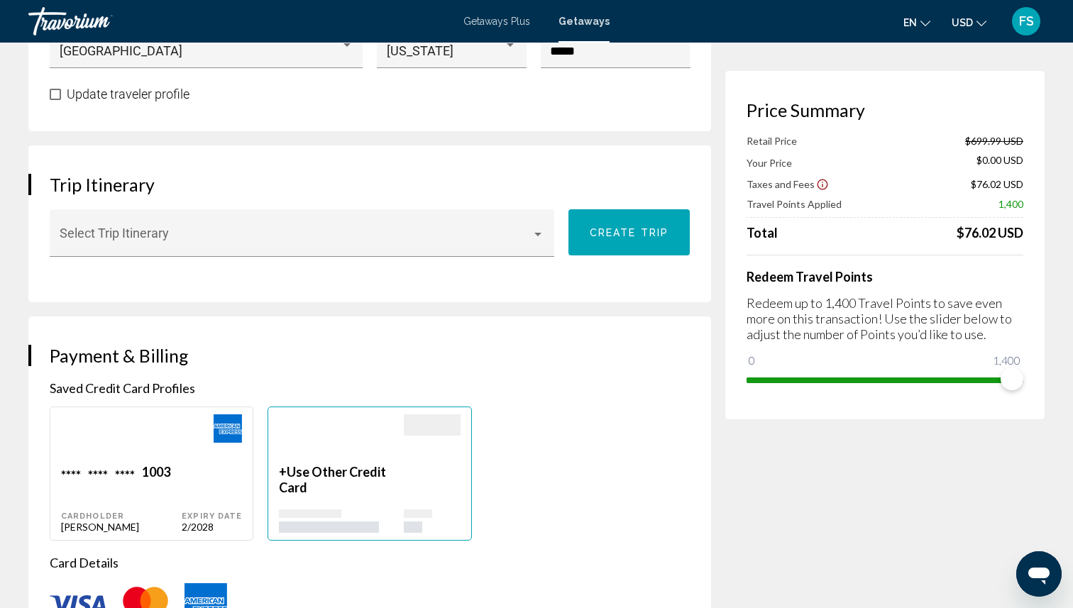
scroll to position [752, 0]
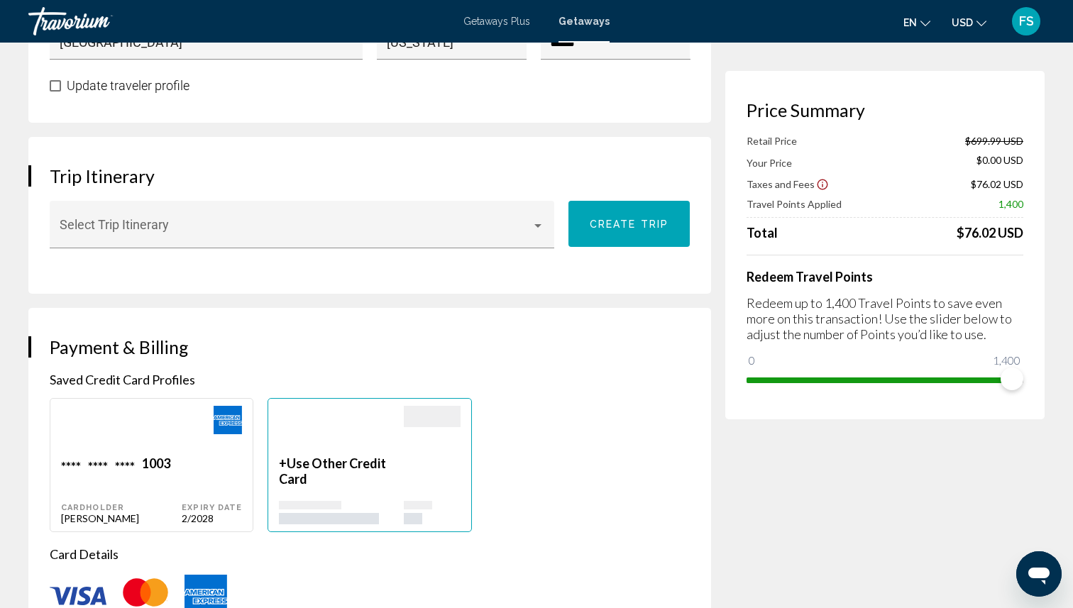
click at [206, 445] on div "Main content" at bounding box center [212, 431] width 60 height 50
type input "*******"
type input "*****"
type input "**********"
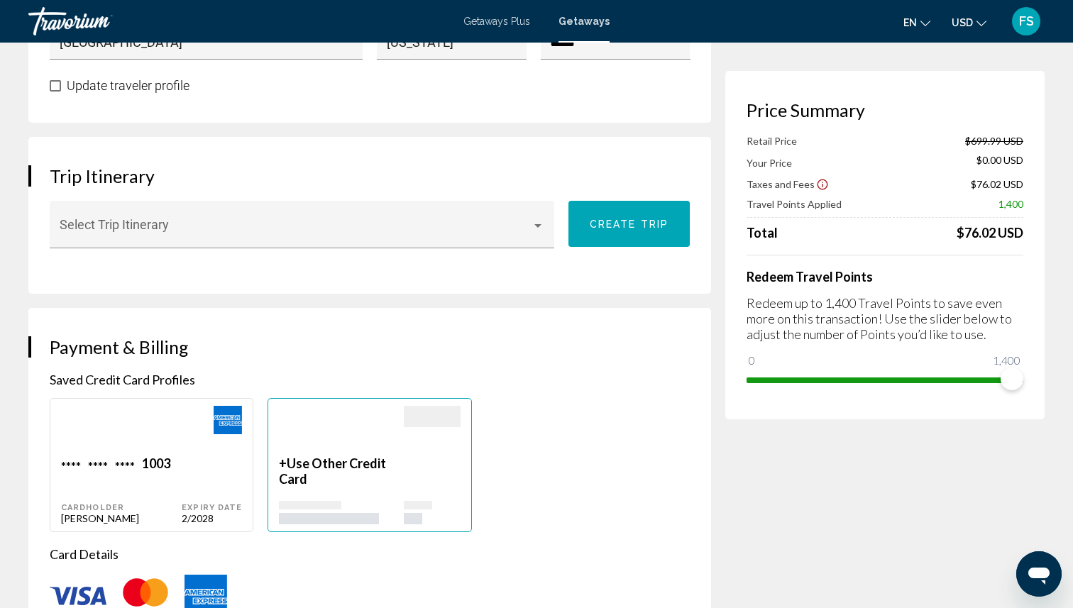
type input "****"
type input "*****"
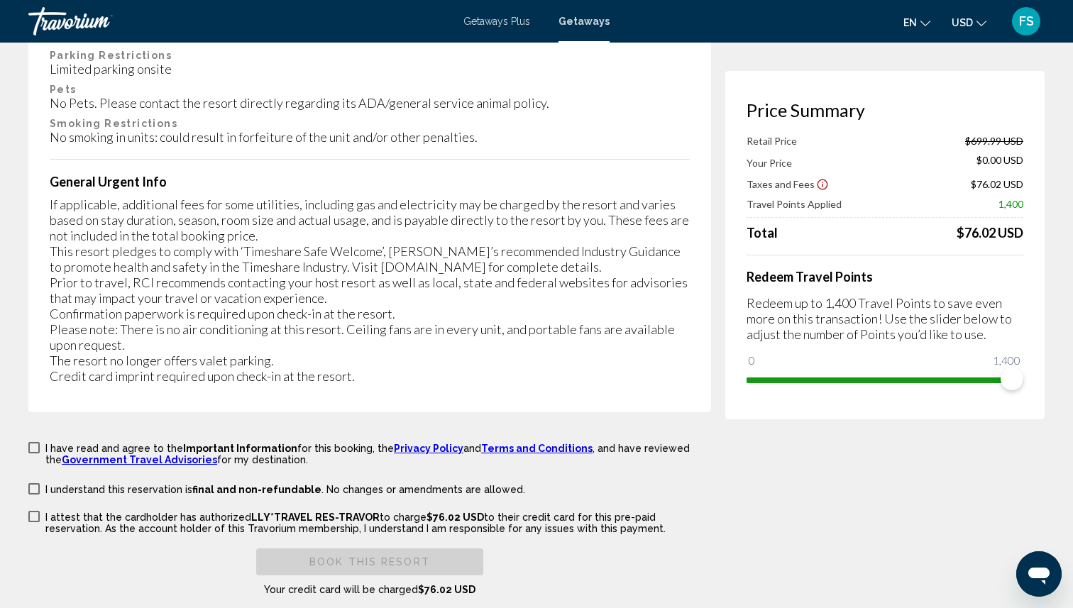
scroll to position [2665, 0]
click at [35, 441] on span "Main content" at bounding box center [33, 446] width 11 height 11
click at [33, 483] on span "Main content" at bounding box center [33, 488] width 11 height 11
click at [38, 510] on span "Main content" at bounding box center [33, 515] width 11 height 11
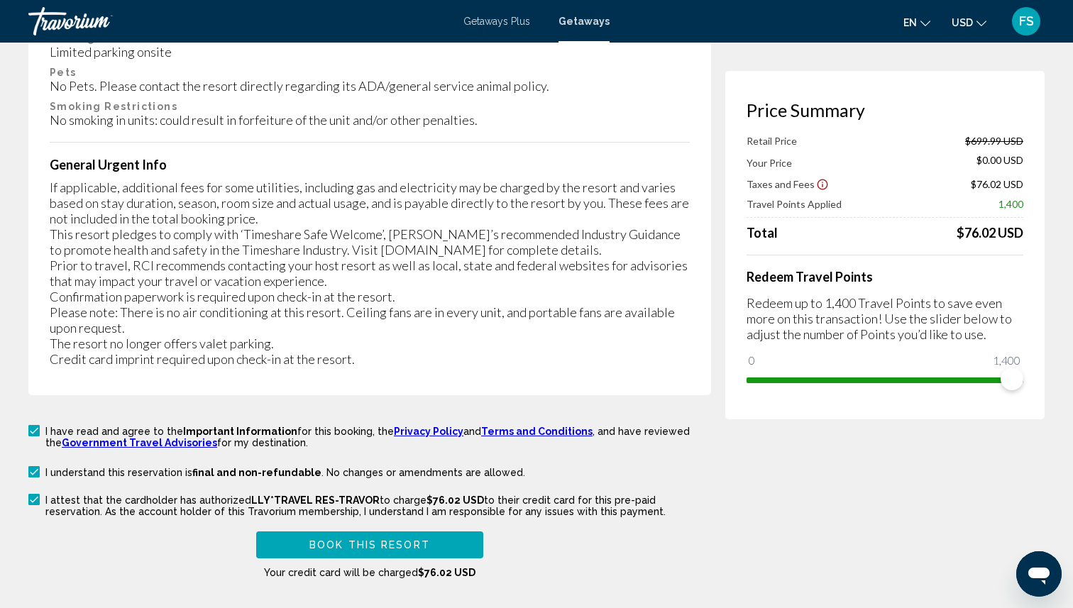
scroll to position [2805, 0]
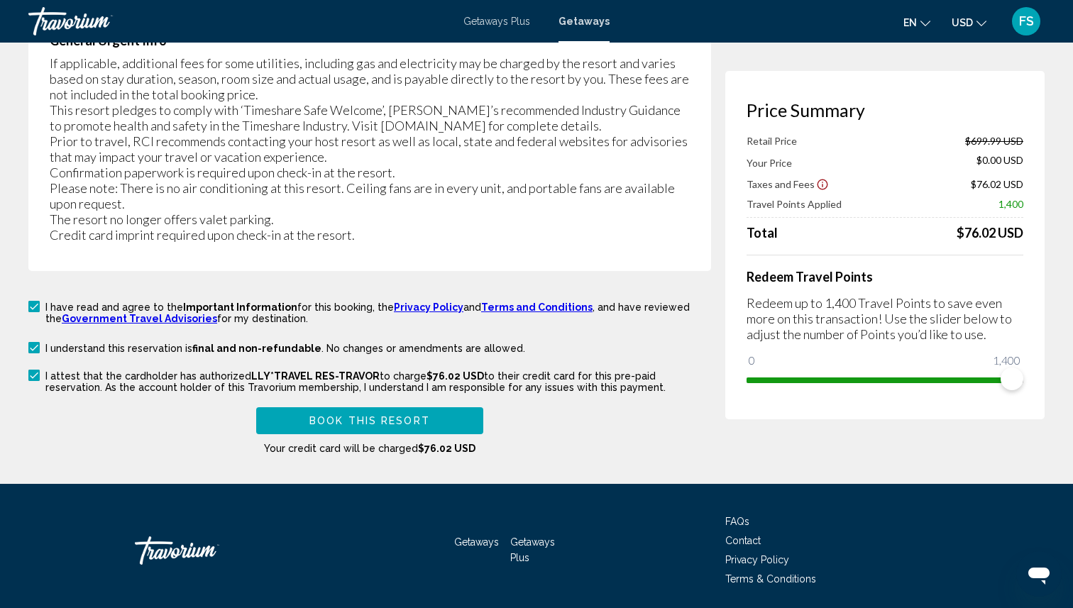
click at [386, 416] on span "Book this Resort" at bounding box center [369, 421] width 121 height 11
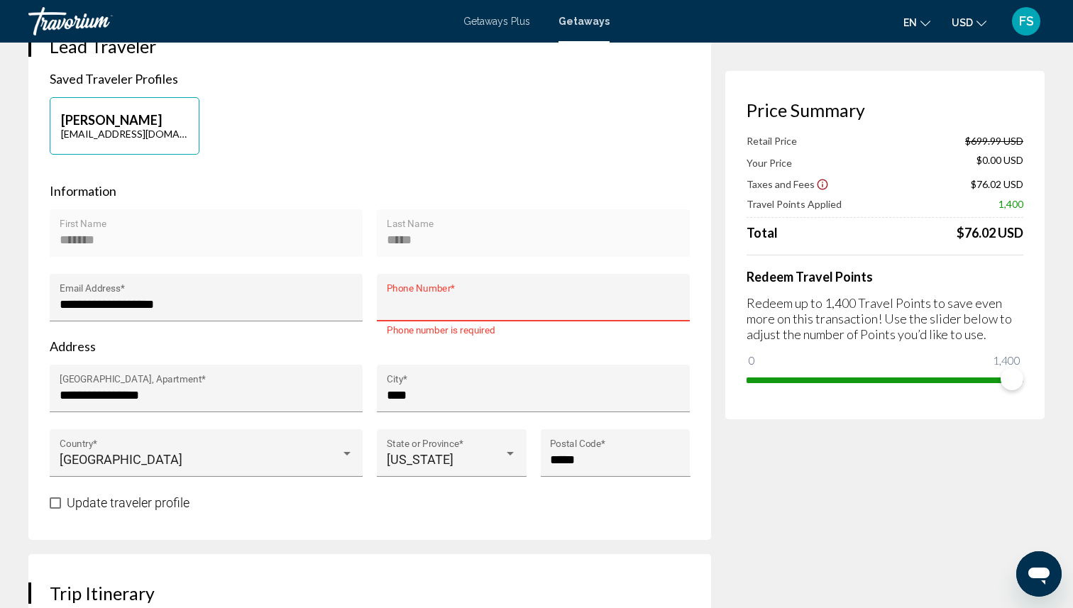
click at [394, 309] on input "Phone Number *" at bounding box center [534, 304] width 294 height 14
type input "**********"
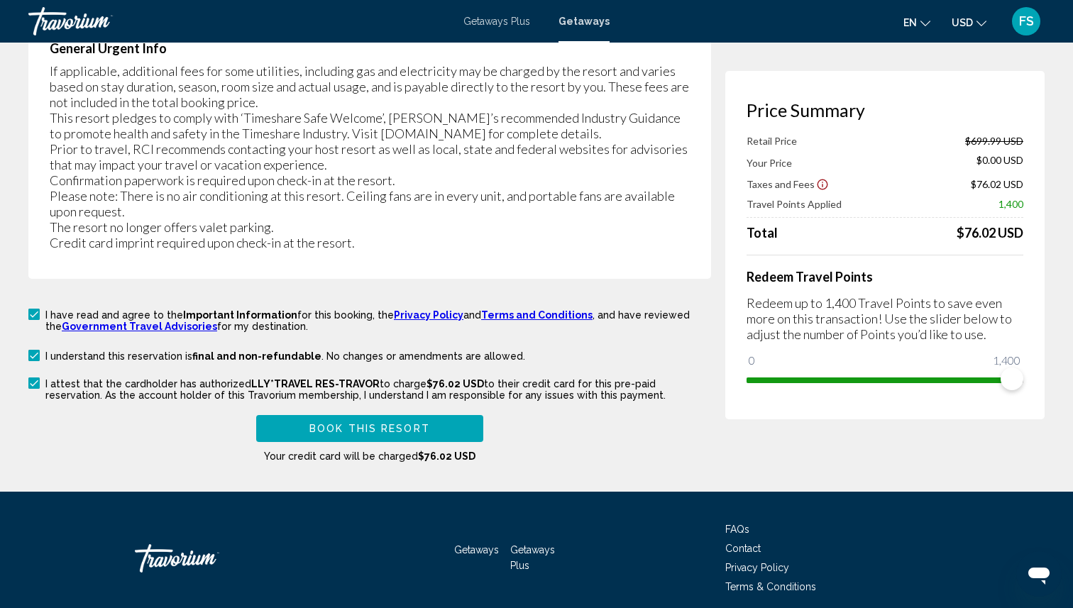
scroll to position [2804, 0]
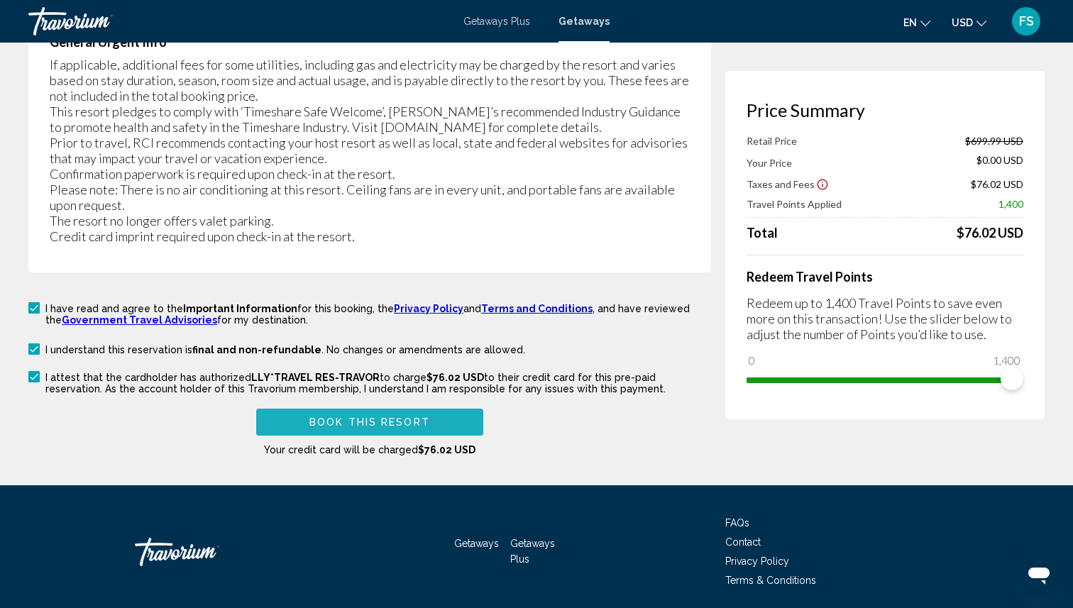
click at [382, 417] on span "Book this Resort" at bounding box center [369, 422] width 121 height 11
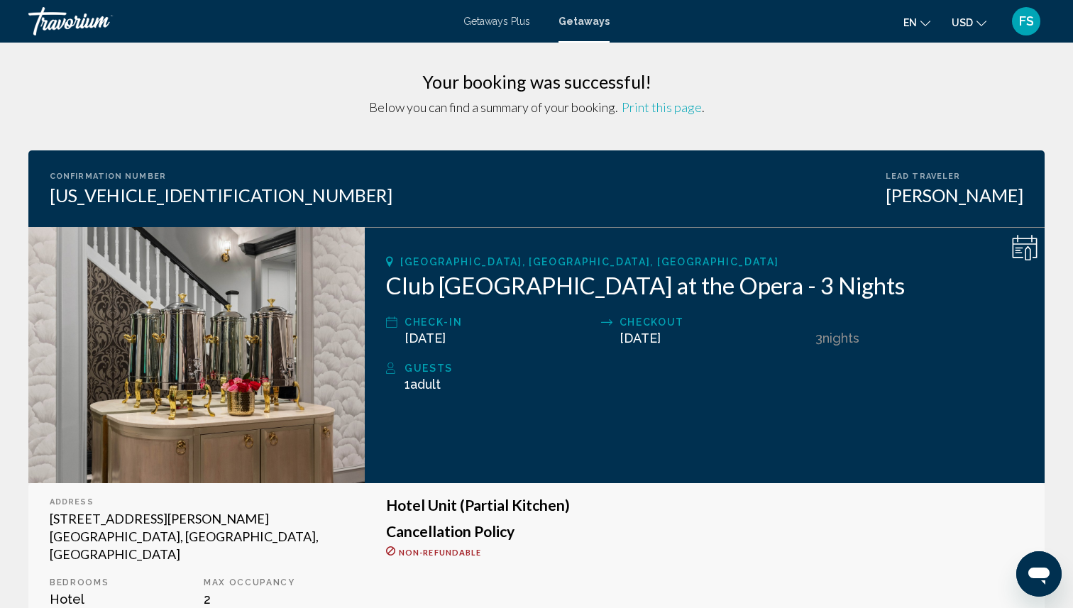
click at [1024, 31] on div "FS" at bounding box center [1026, 21] width 28 height 28
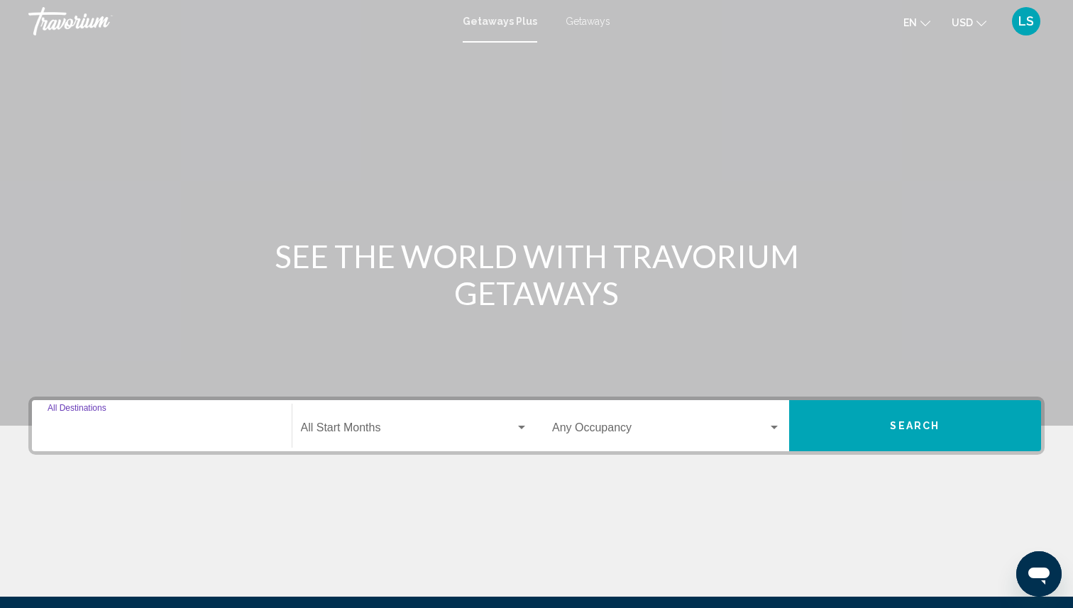
click at [182, 433] on input "Destination All Destinations" at bounding box center [162, 430] width 229 height 13
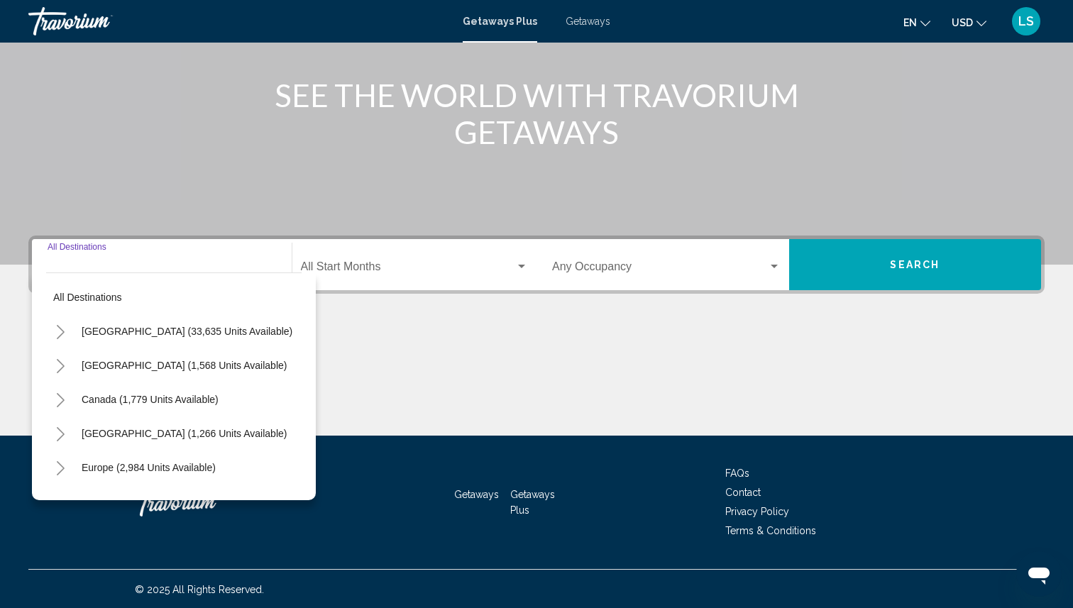
scroll to position [163, 0]
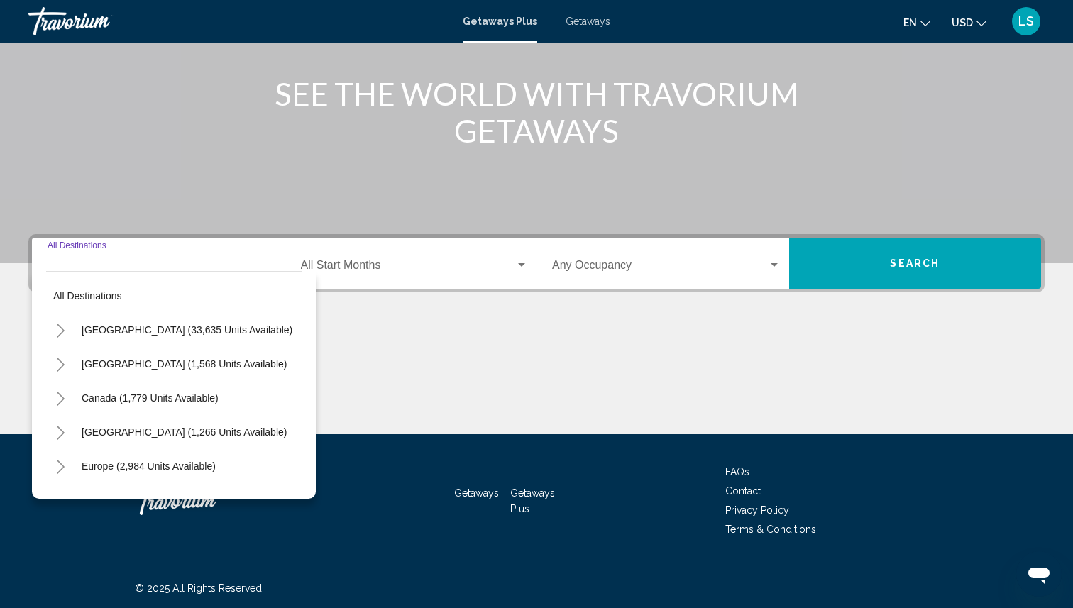
click at [59, 337] on icon "Toggle United States (33,635 units available)" at bounding box center [60, 331] width 11 height 14
click at [76, 427] on icon "Toggle California (2,226 units available)" at bounding box center [75, 433] width 11 height 14
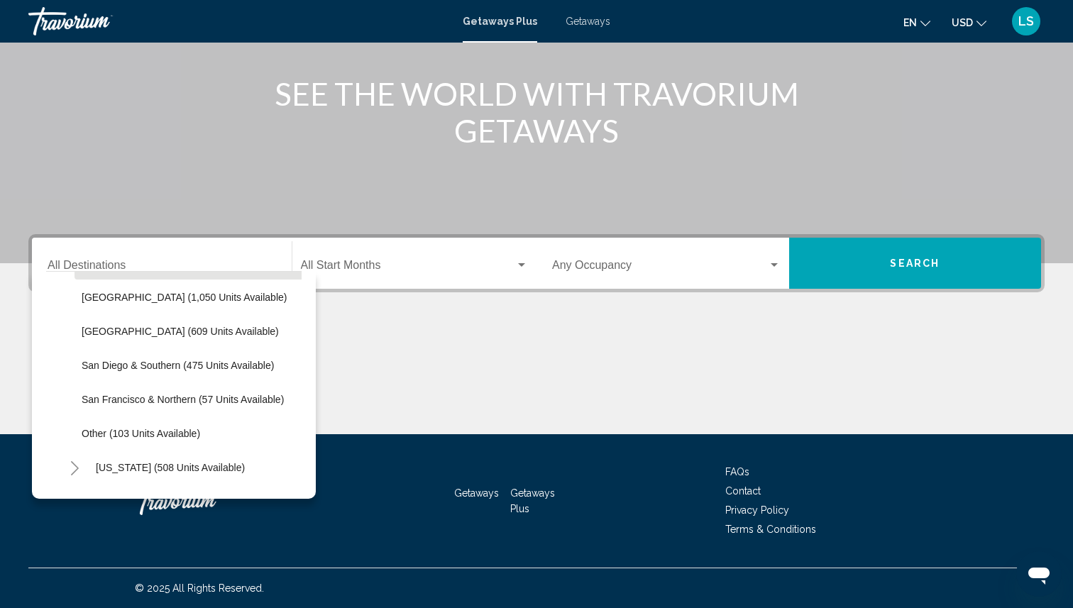
scroll to position [205, 0]
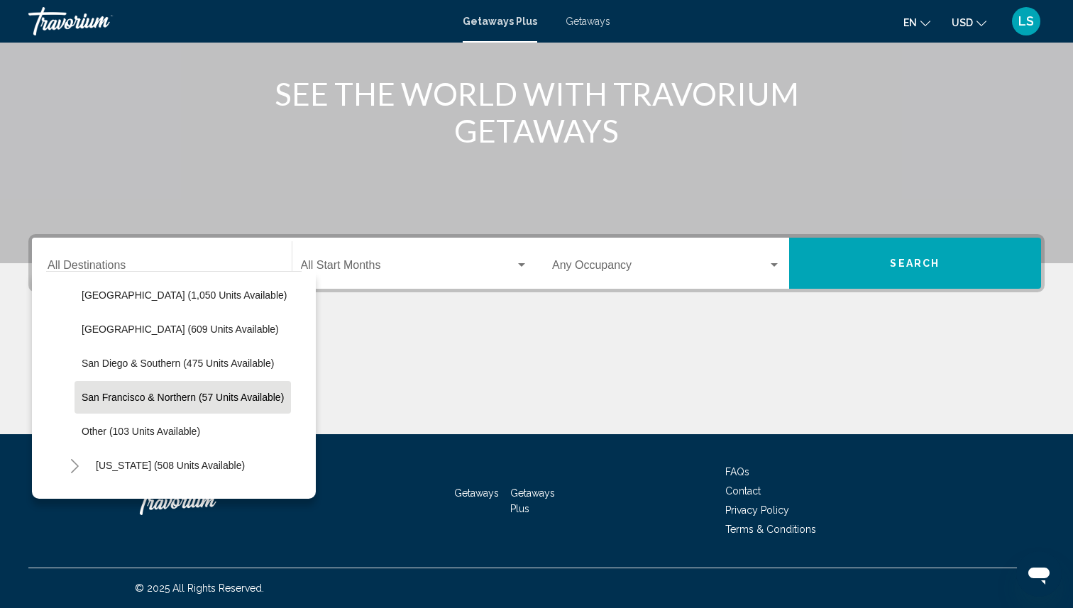
click at [106, 402] on span "San Francisco & Northern (57 units available)" at bounding box center [183, 397] width 202 height 11
type input "**********"
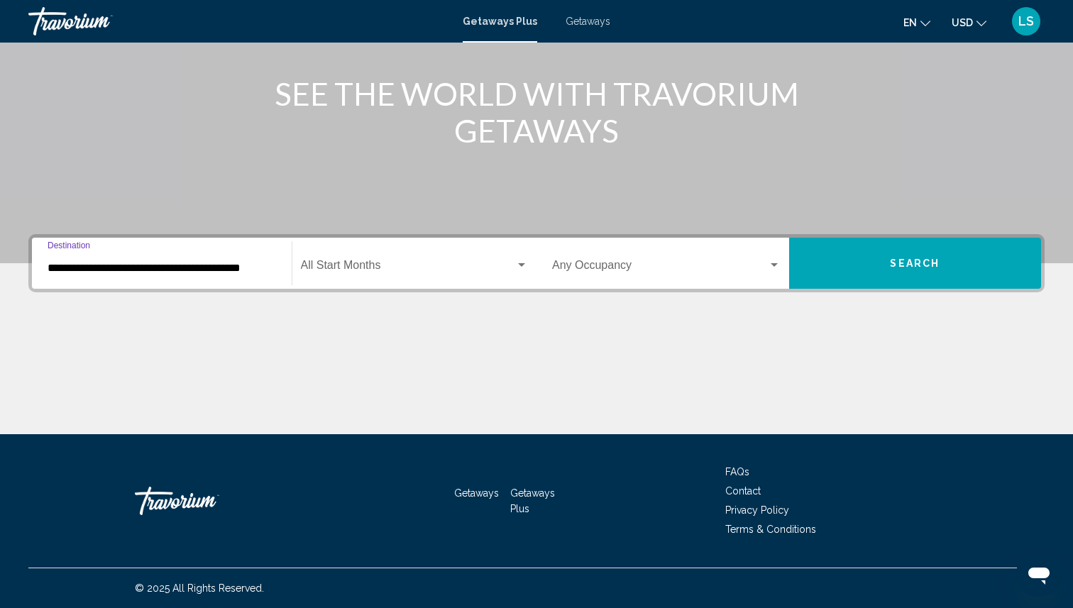
click at [366, 268] on span "Search widget" at bounding box center [408, 268] width 215 height 13
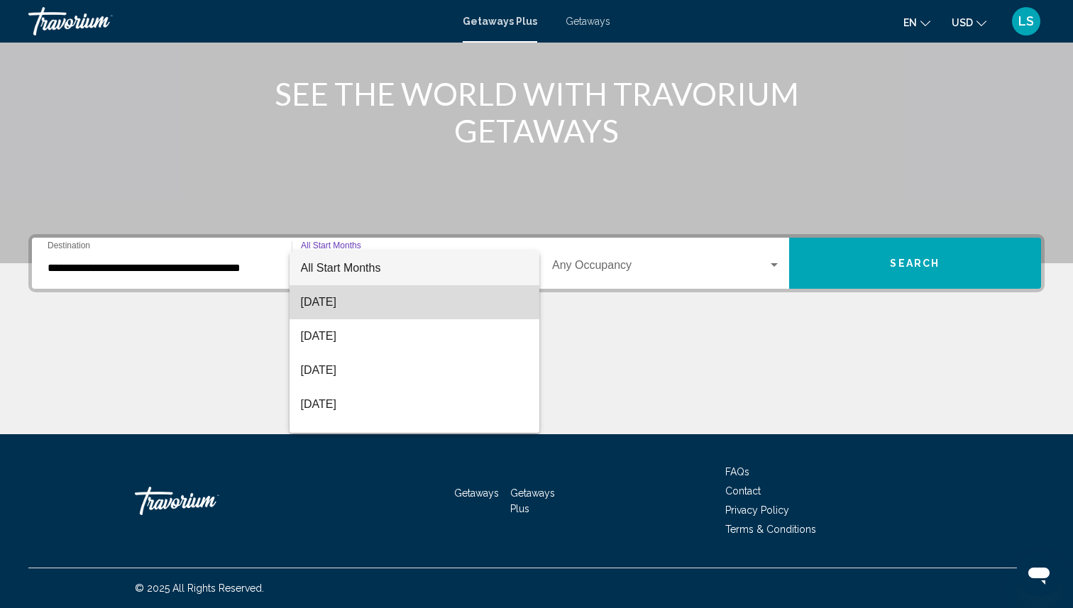
click at [366, 299] on span "[DATE]" at bounding box center [415, 302] width 228 height 34
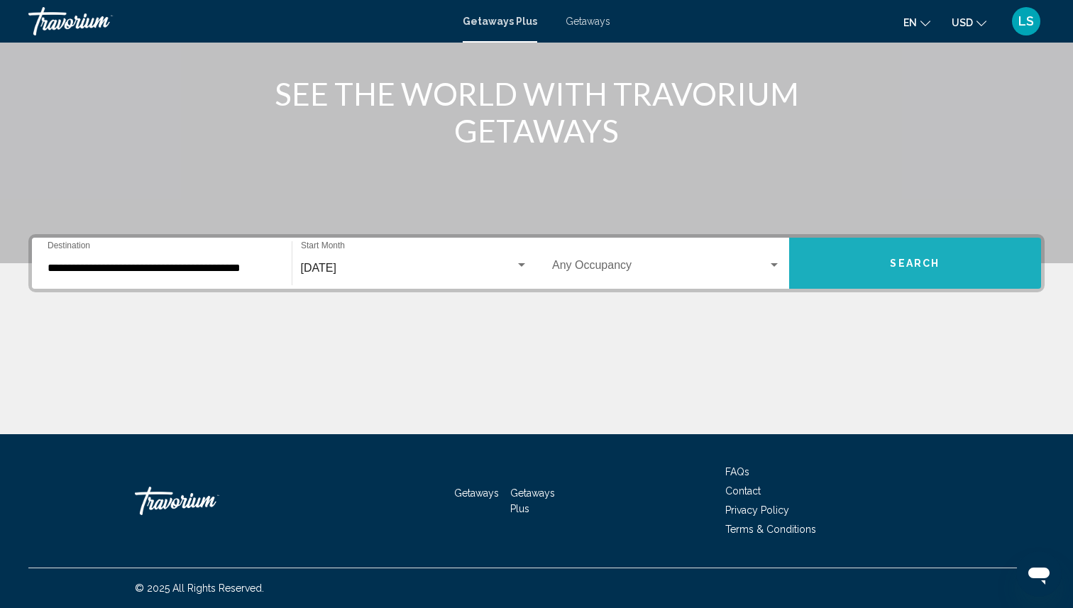
click at [884, 267] on button "Search" at bounding box center [915, 263] width 253 height 51
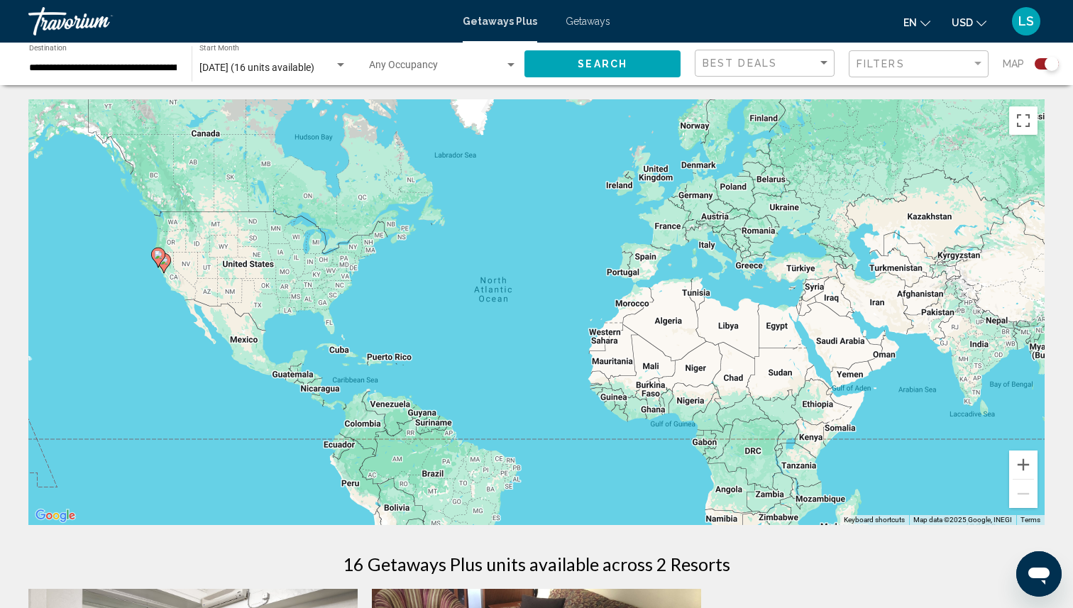
click at [592, 23] on span "Getaways" at bounding box center [588, 21] width 45 height 11
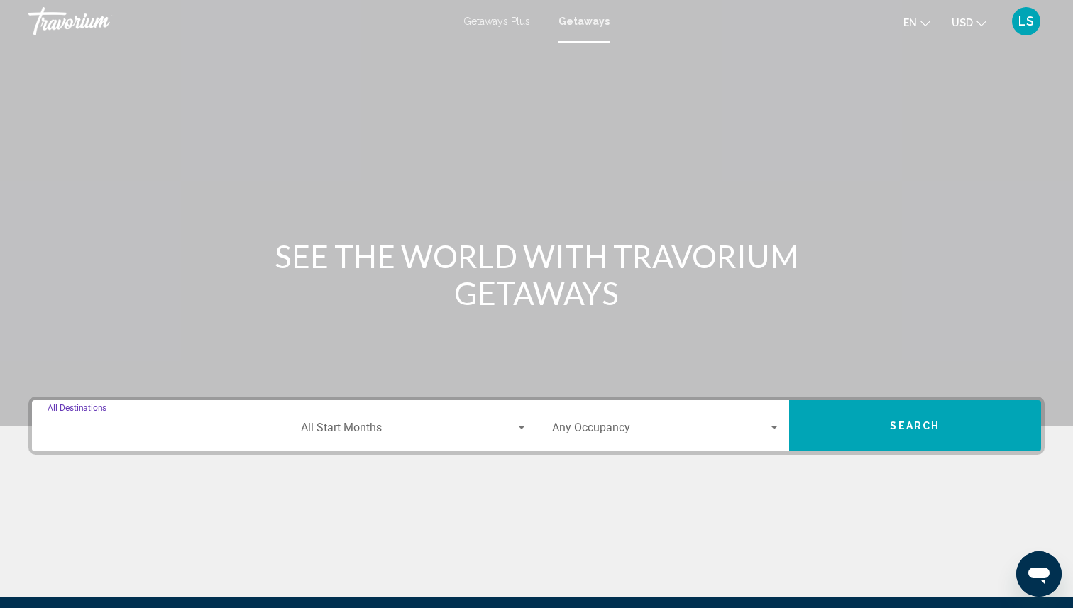
click at [175, 433] on input "Destination All Destinations" at bounding box center [162, 430] width 229 height 13
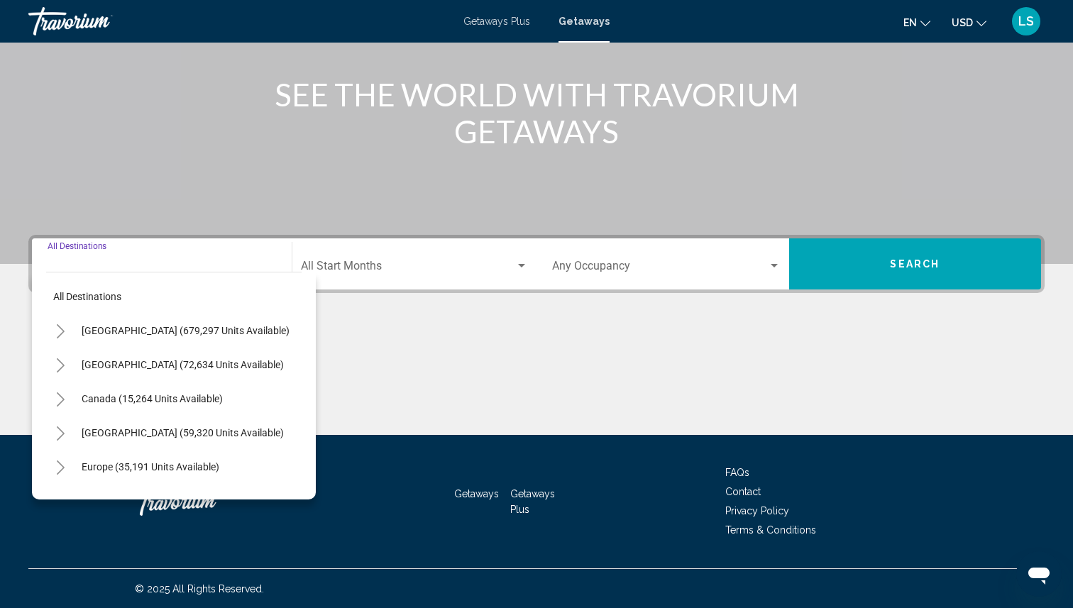
scroll to position [163, 0]
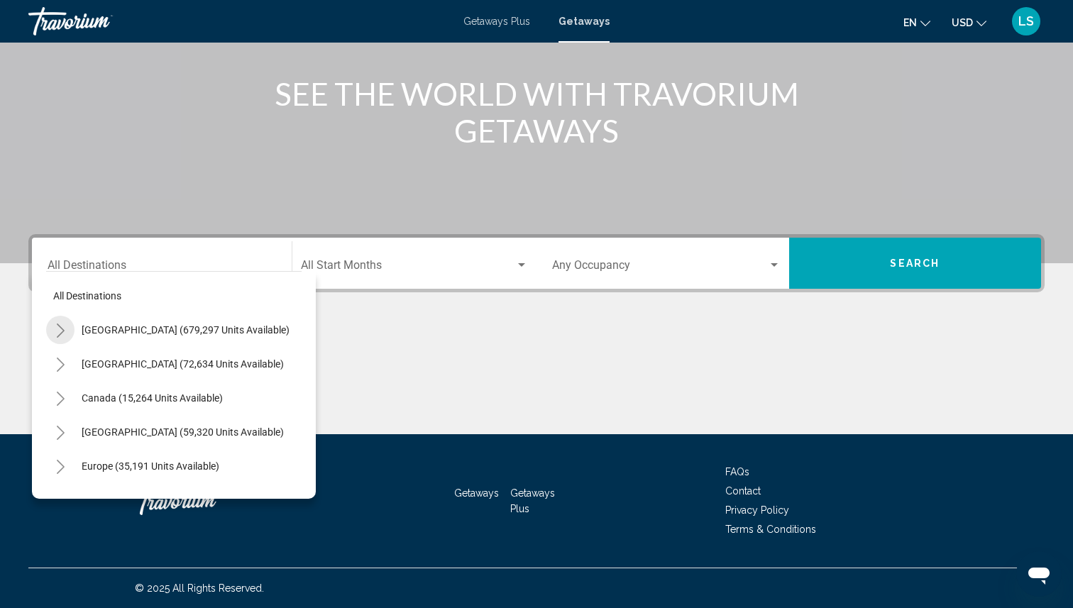
click at [57, 326] on icon "Toggle United States (679,297 units available)" at bounding box center [60, 331] width 11 height 14
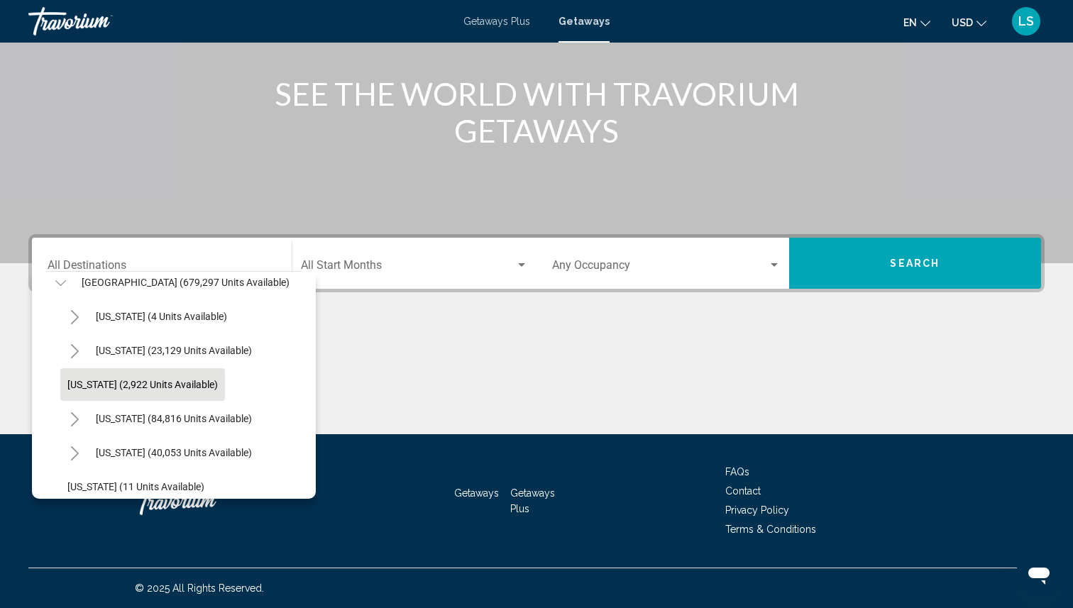
scroll to position [50, 0]
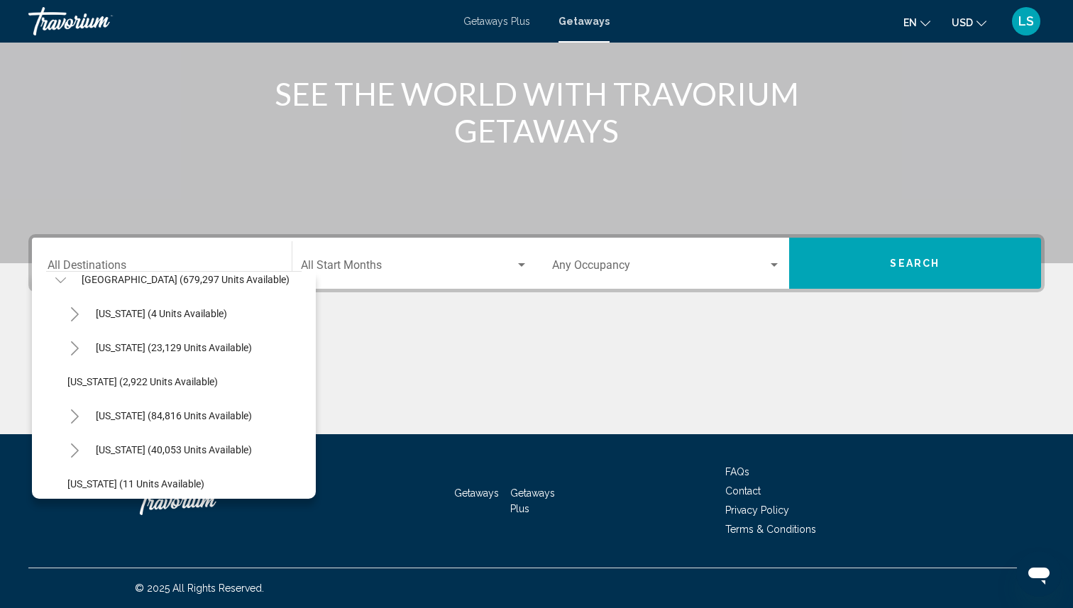
click at [72, 417] on icon "Toggle California (84,816 units available)" at bounding box center [75, 417] width 11 height 14
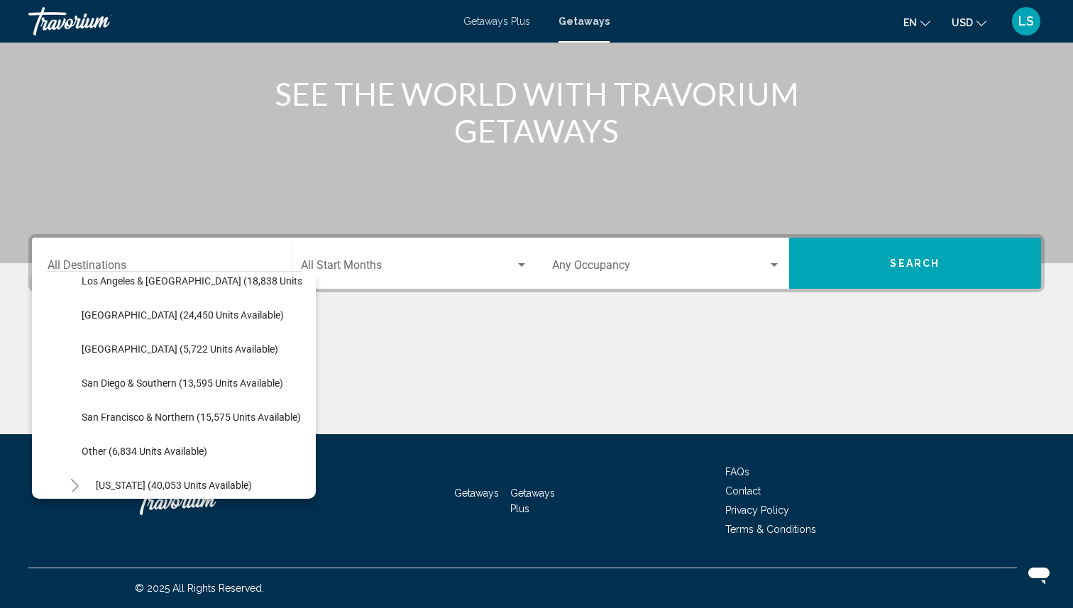
scroll to position [226, 0]
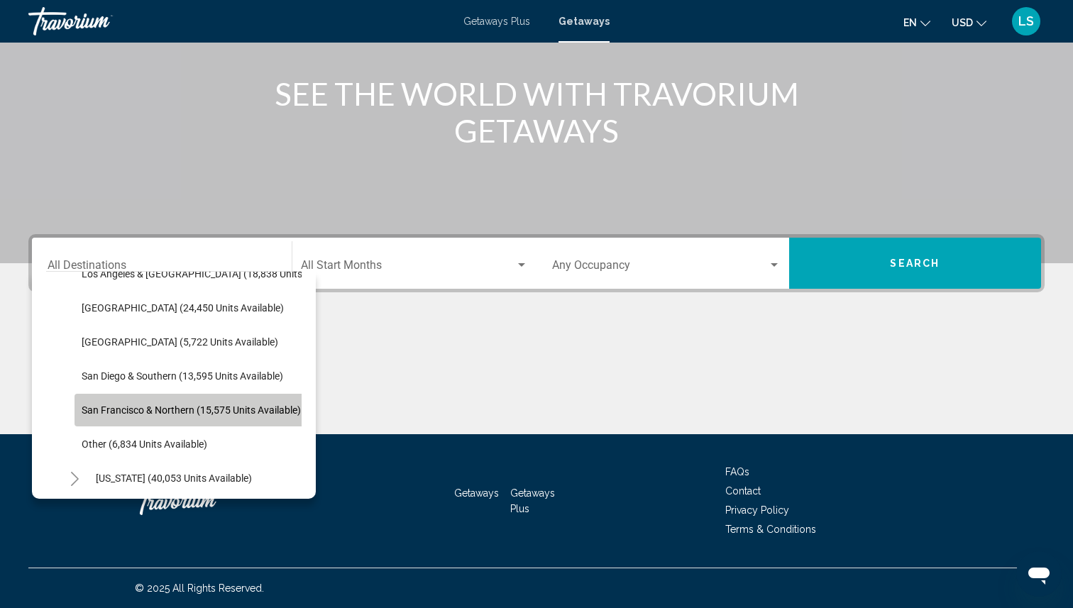
click at [92, 409] on span "San Francisco & Northern (15,575 units available)" at bounding box center [191, 410] width 219 height 11
type input "**********"
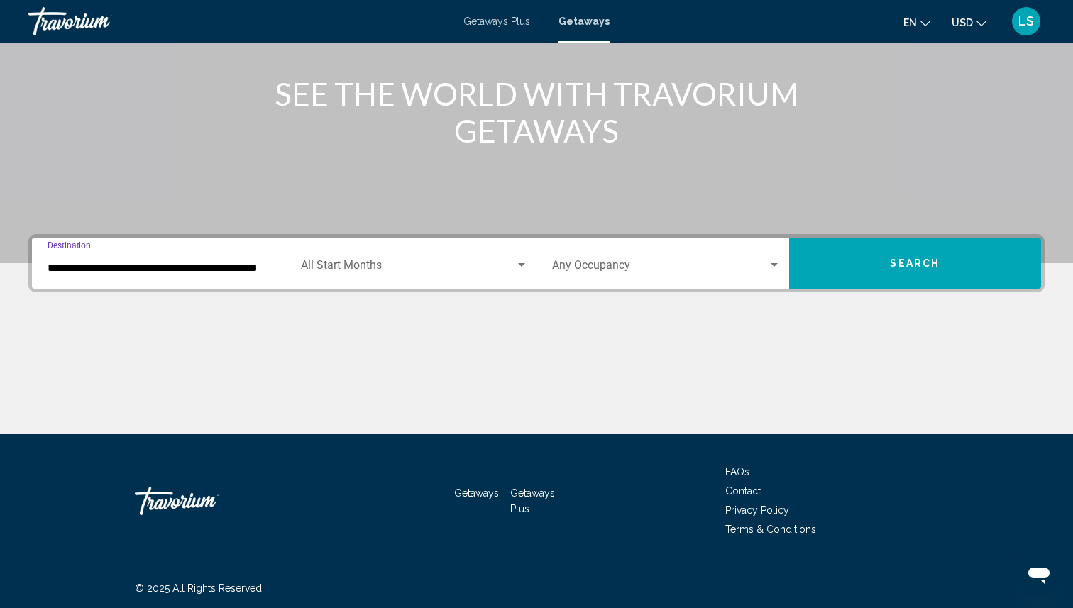
click at [348, 264] on span "Search widget" at bounding box center [408, 268] width 215 height 13
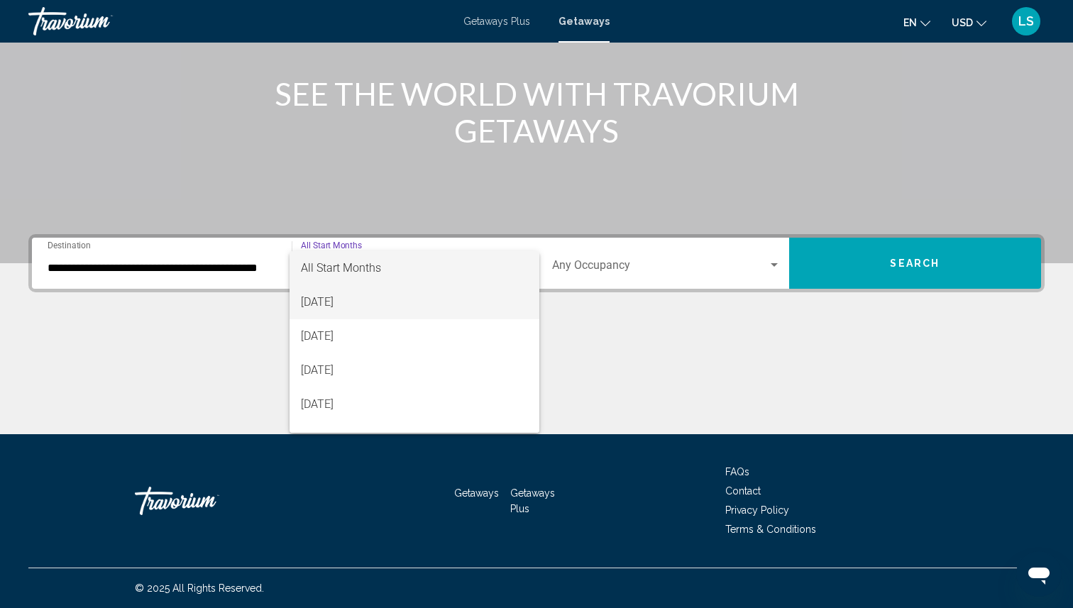
click at [350, 301] on span "[DATE]" at bounding box center [415, 302] width 228 height 34
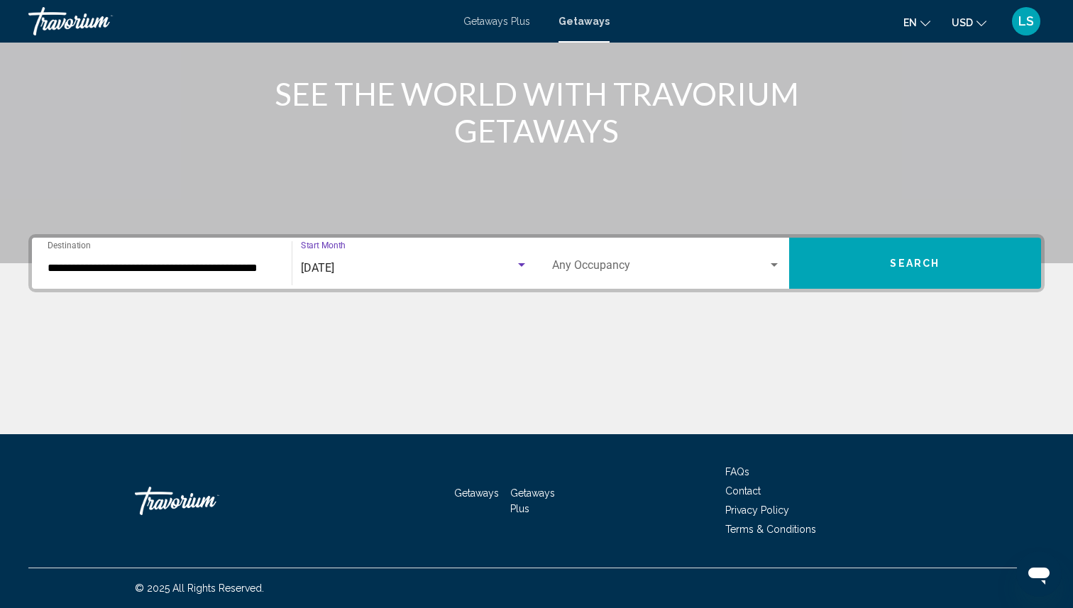
click at [874, 266] on button "Search" at bounding box center [915, 263] width 253 height 51
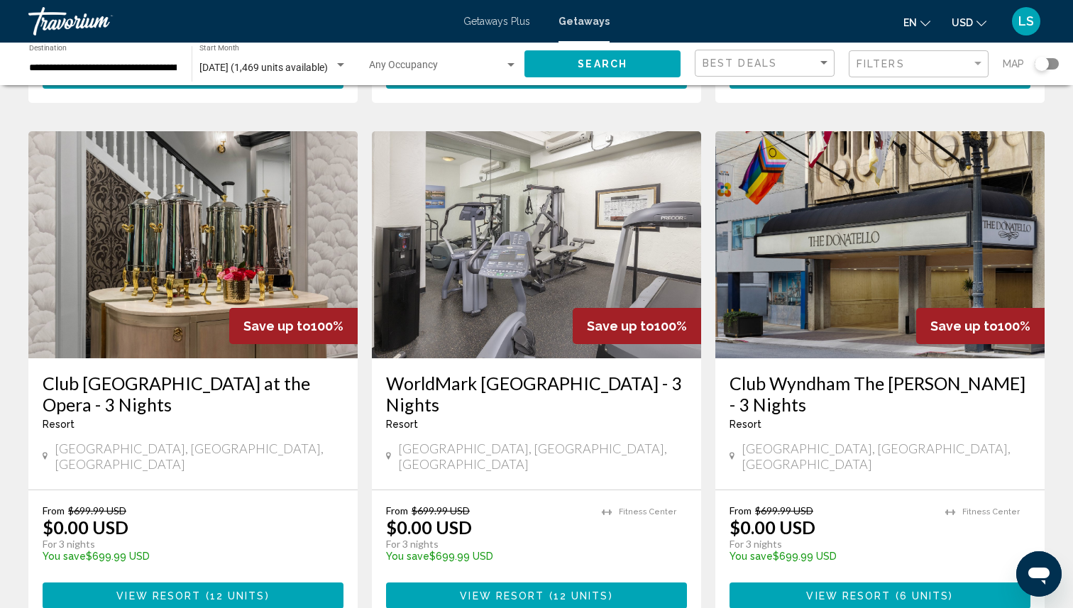
scroll to position [1091, 0]
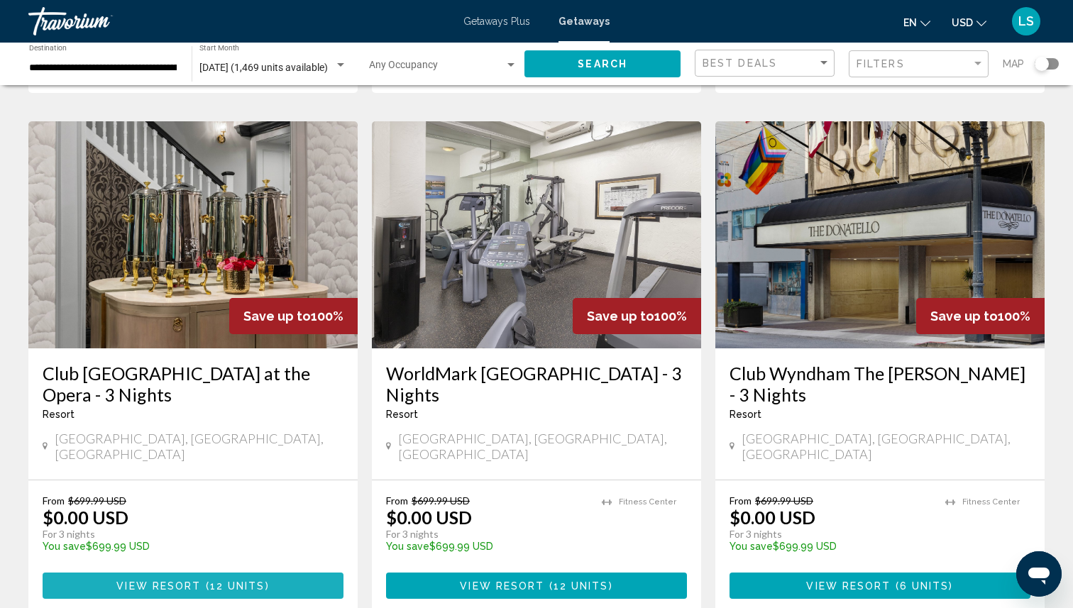
click at [181, 581] on span "View Resort" at bounding box center [158, 586] width 84 height 11
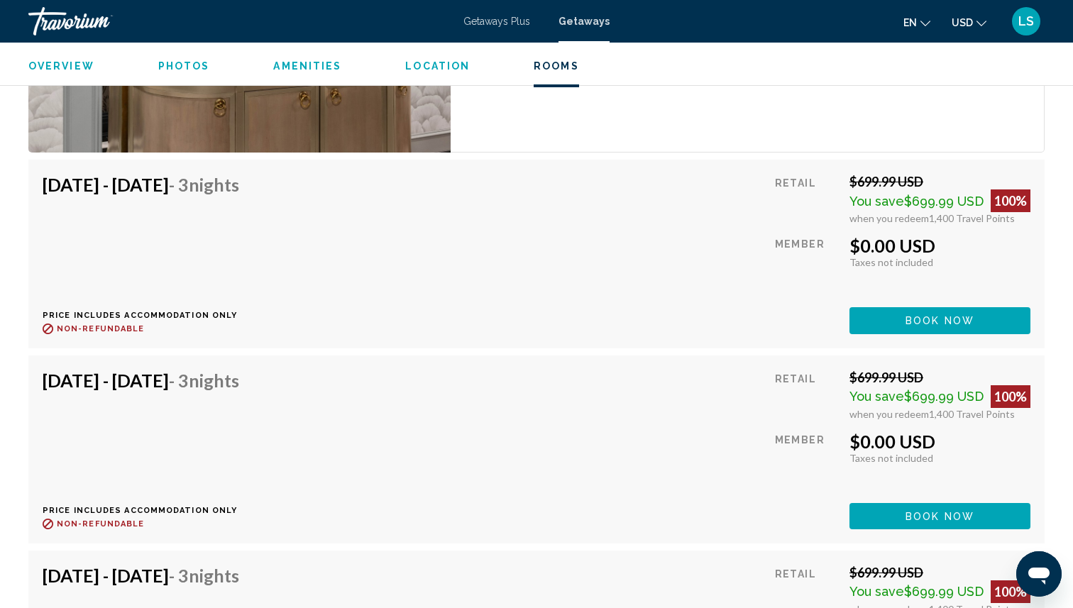
scroll to position [2681, 0]
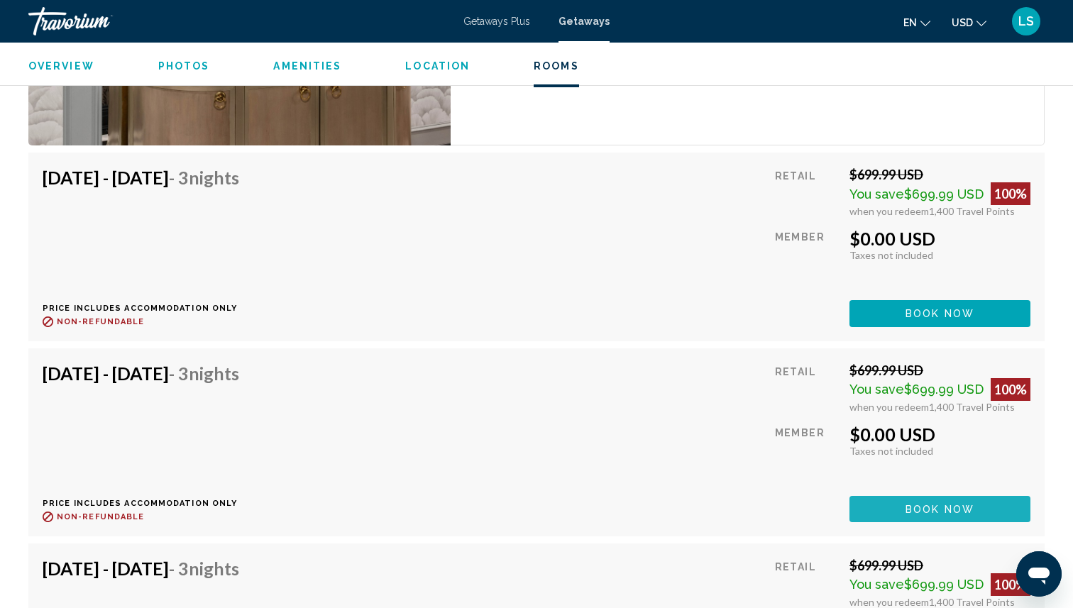
click at [942, 512] on span "Book now" at bounding box center [940, 509] width 69 height 11
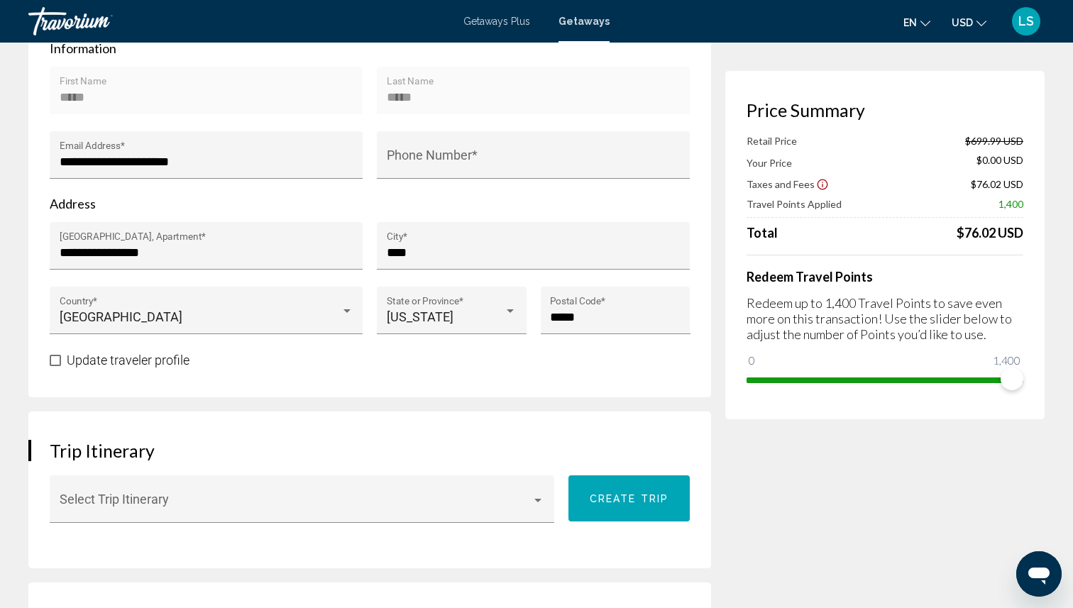
scroll to position [453, 0]
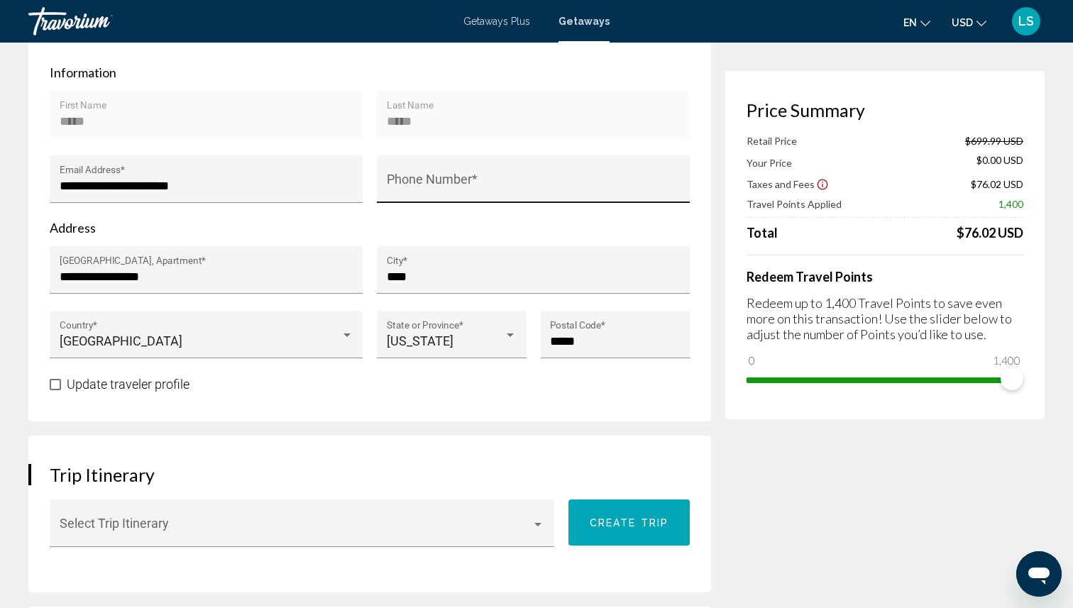
click at [605, 189] on input "Phone Number *" at bounding box center [534, 186] width 294 height 14
type input "**********"
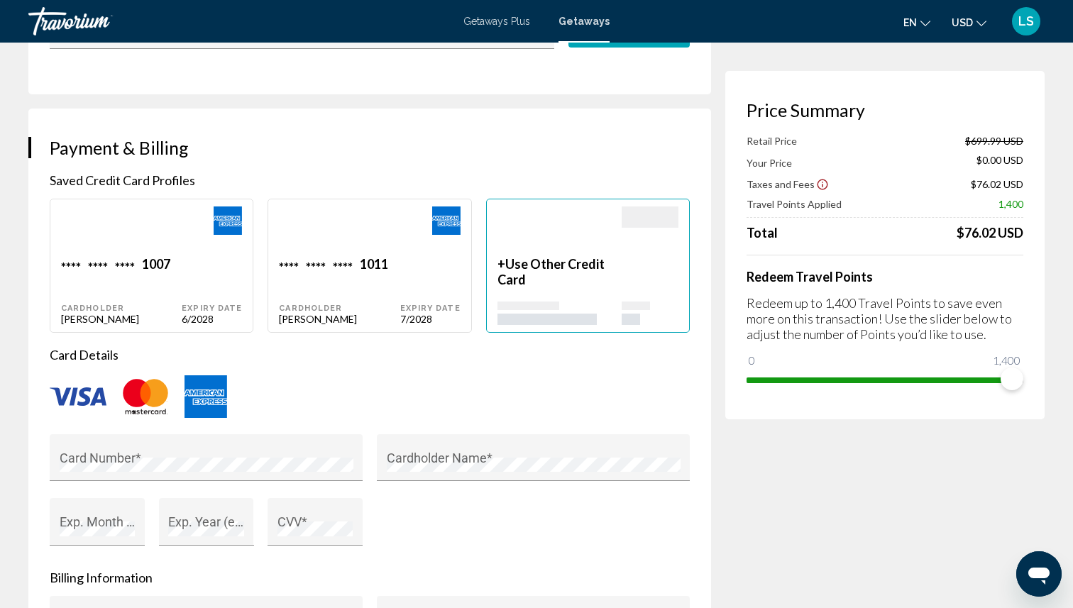
scroll to position [962, 0]
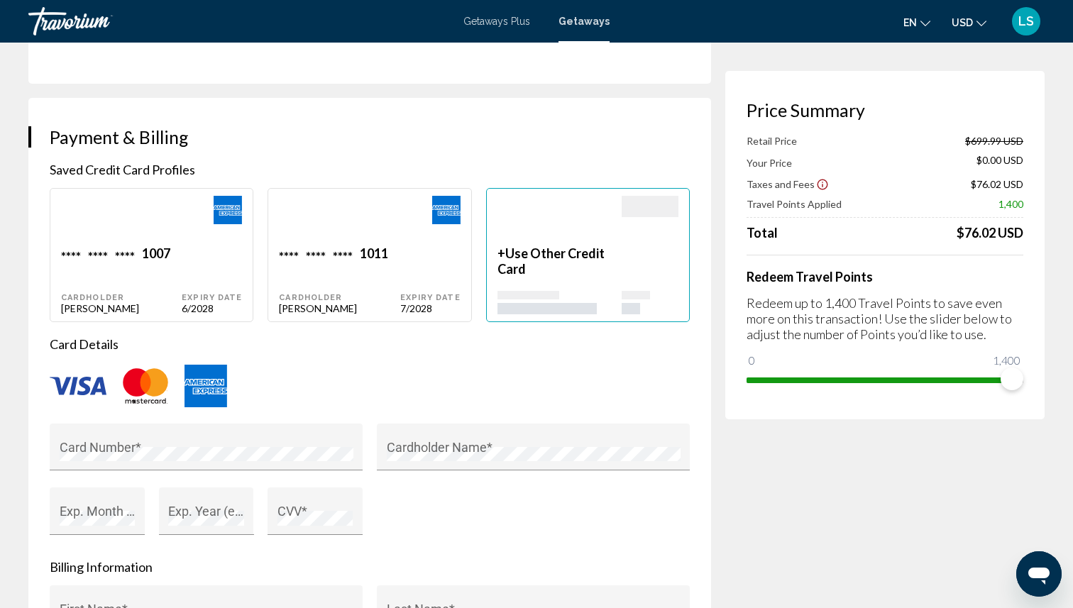
click at [182, 282] on div "**** **** **** 1011 Cardholder Larry Smith" at bounding box center [121, 280] width 121 height 69
type input "*****"
type input "**********"
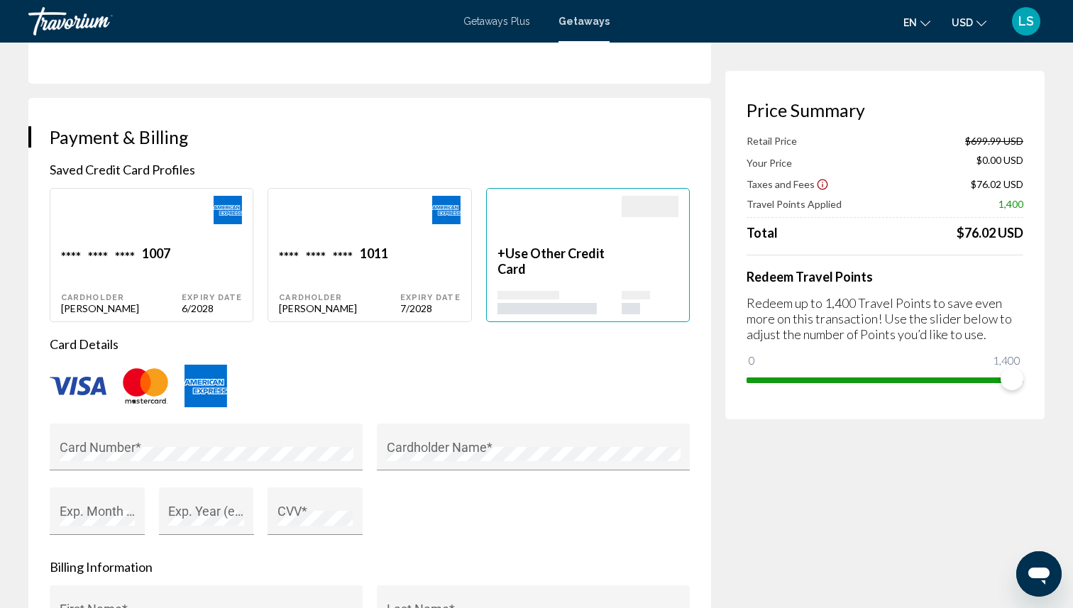
type input "****"
type input "**********"
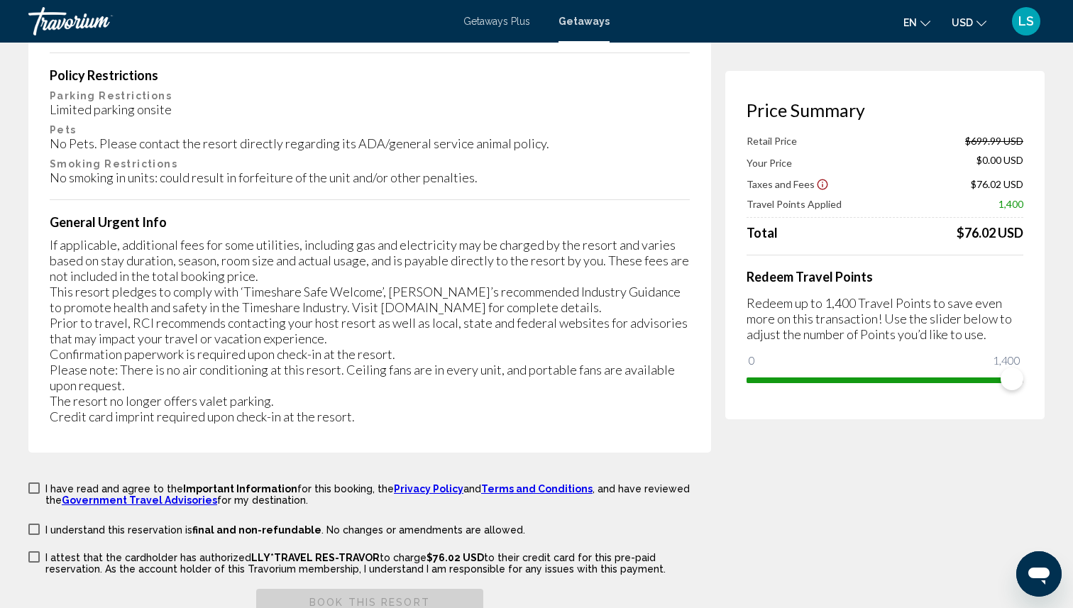
scroll to position [2628, 0]
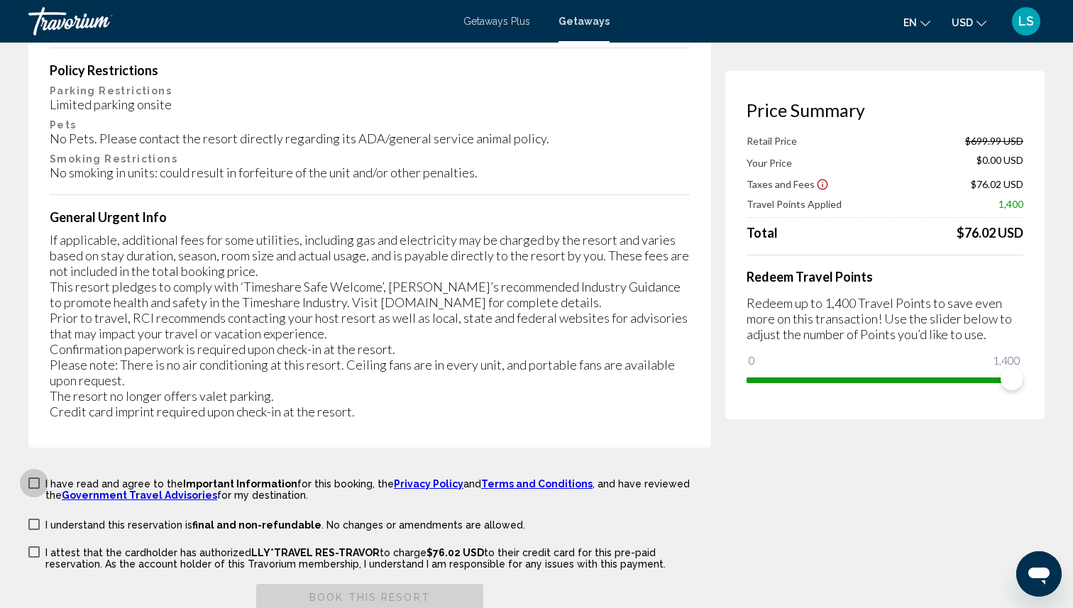
click at [34, 478] on span "Main content" at bounding box center [33, 483] width 11 height 11
click at [33, 519] on span "Main content" at bounding box center [33, 524] width 11 height 11
click at [35, 545] on label "I attest that the cardholder has authorized LLY*TRAVEL RES-TRAVOR to charge $76…" at bounding box center [369, 557] width 683 height 25
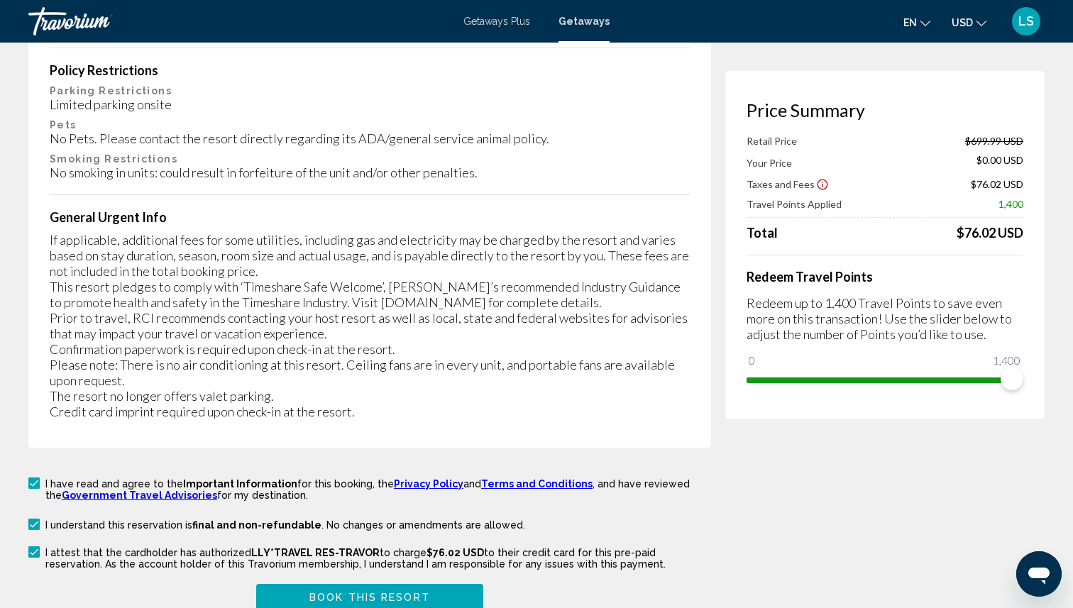
click at [408, 593] on span "Book this Resort" at bounding box center [369, 598] width 121 height 11
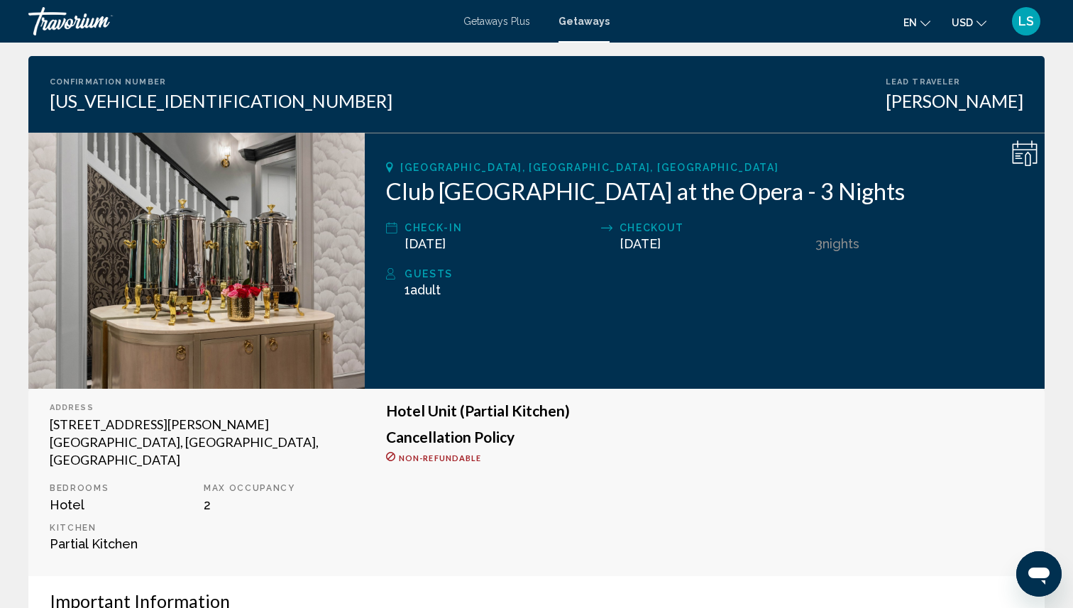
scroll to position [94, 0]
